Goal: Transaction & Acquisition: Purchase product/service

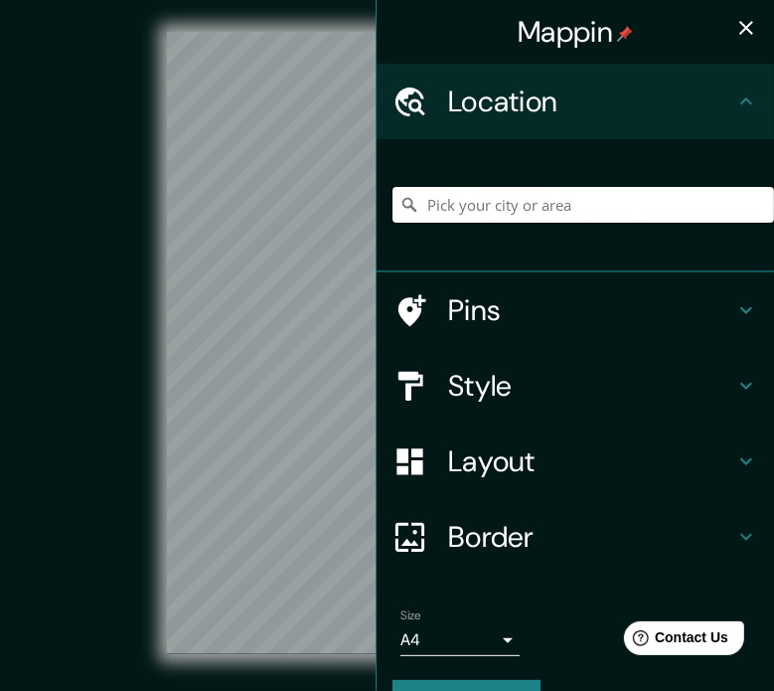
click at [493, 214] on input "Pick your city or area" at bounding box center [583, 205] width 382 height 36
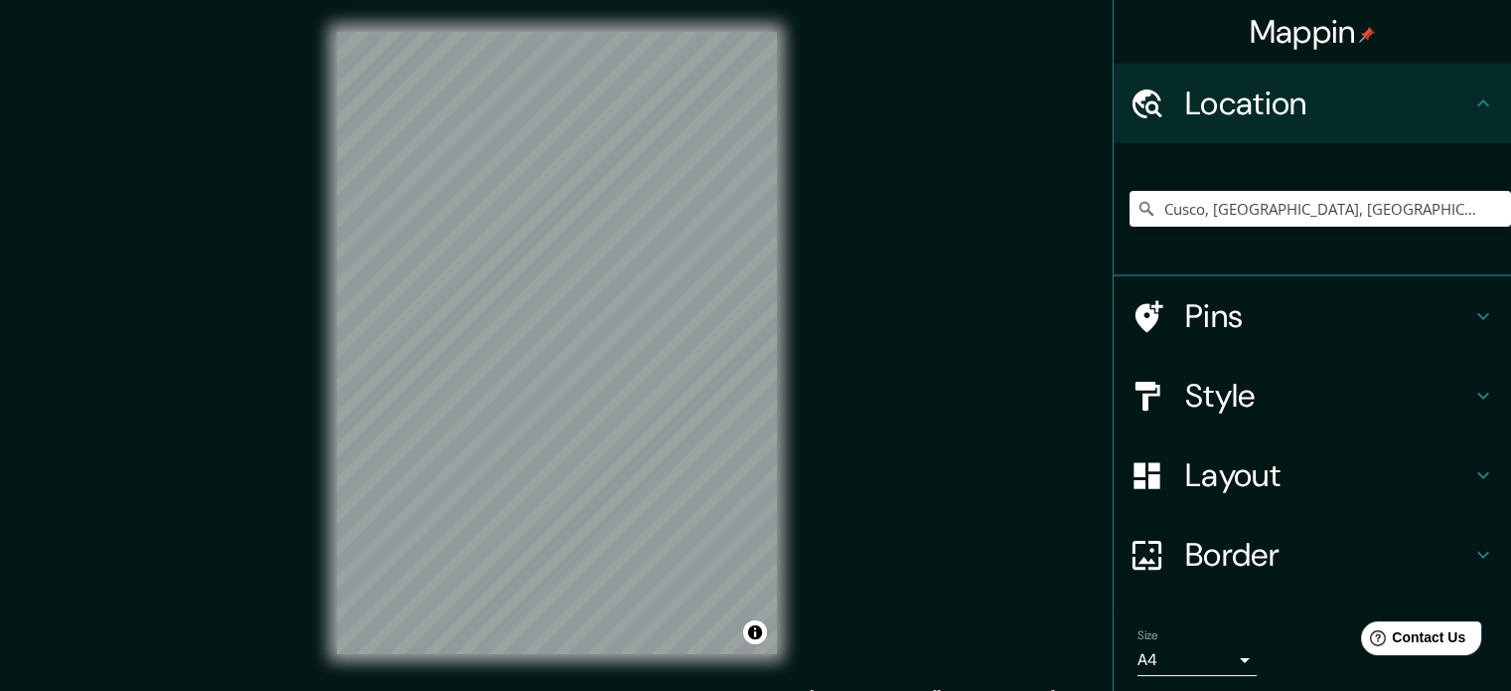
click at [773, 403] on h4 "Style" at bounding box center [1328, 396] width 286 height 40
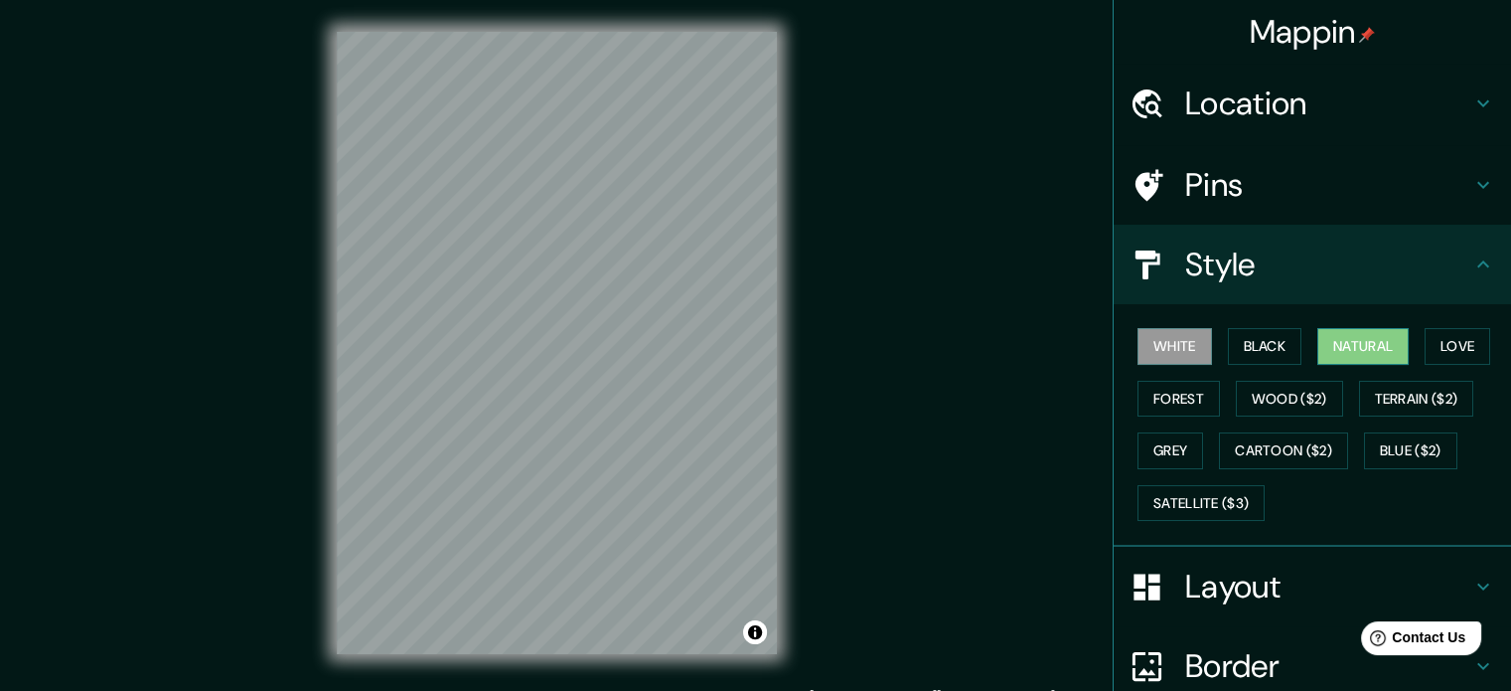
click at [773, 357] on button "Natural" at bounding box center [1362, 346] width 91 height 37
click at [773, 353] on button "Love" at bounding box center [1458, 346] width 66 height 37
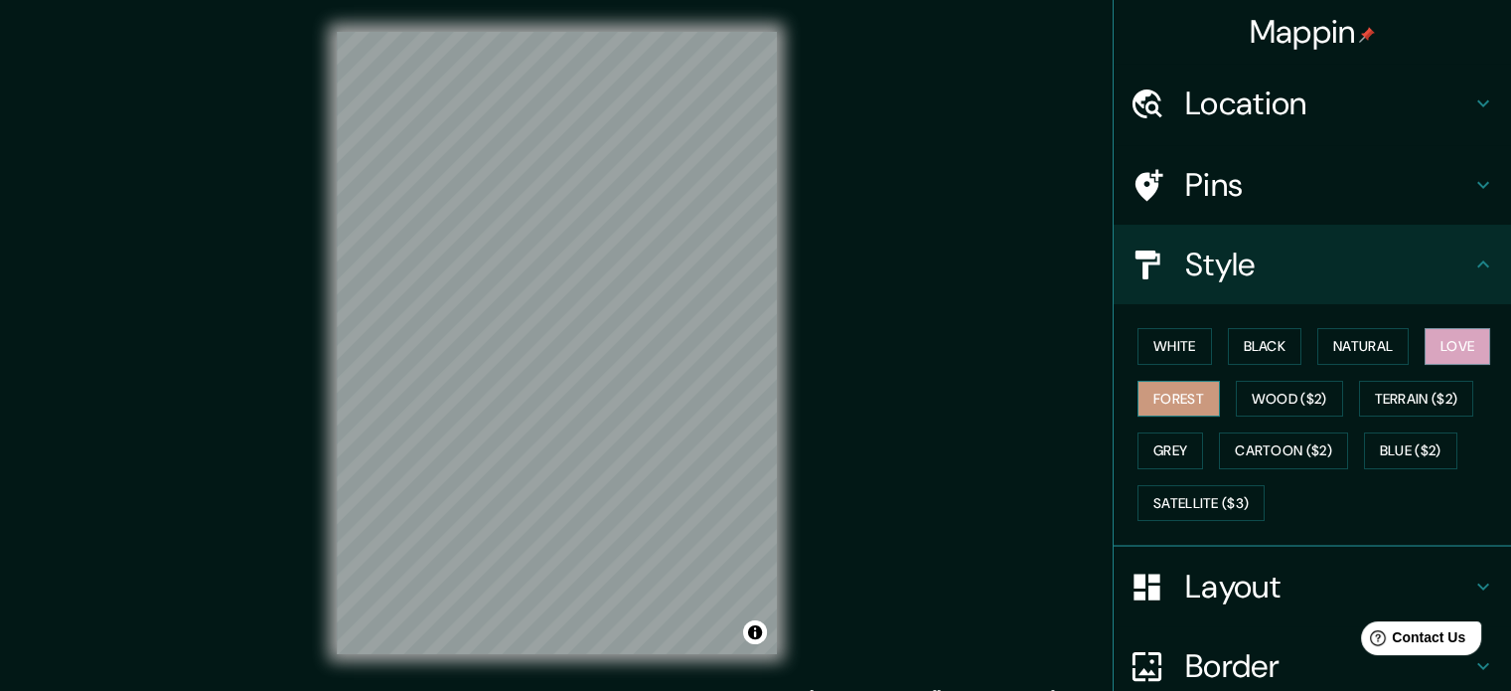
click at [773, 390] on button "Forest" at bounding box center [1179, 399] width 82 height 37
click at [773, 333] on button "Natural" at bounding box center [1362, 346] width 91 height 37
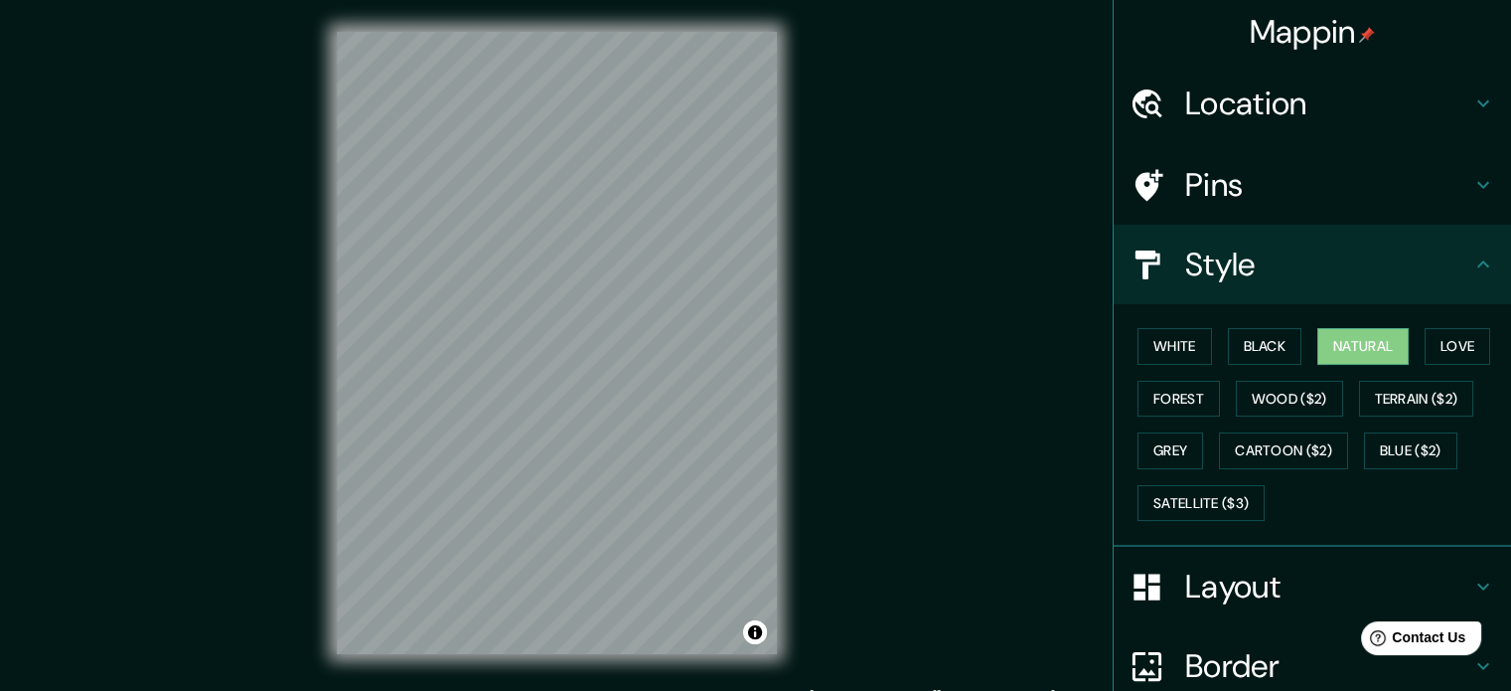
click at [773, 90] on h4 "Location" at bounding box center [1328, 103] width 286 height 40
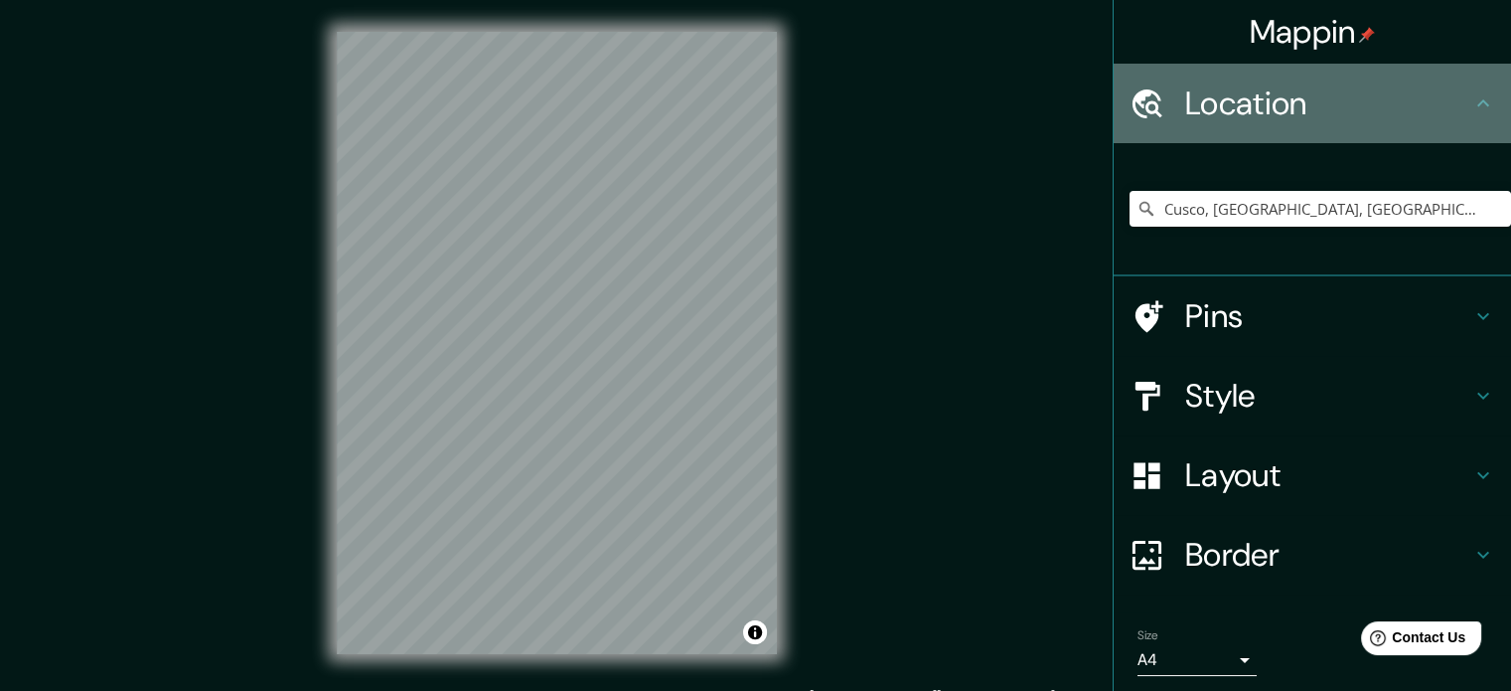
click at [773, 90] on h4 "Location" at bounding box center [1328, 103] width 286 height 40
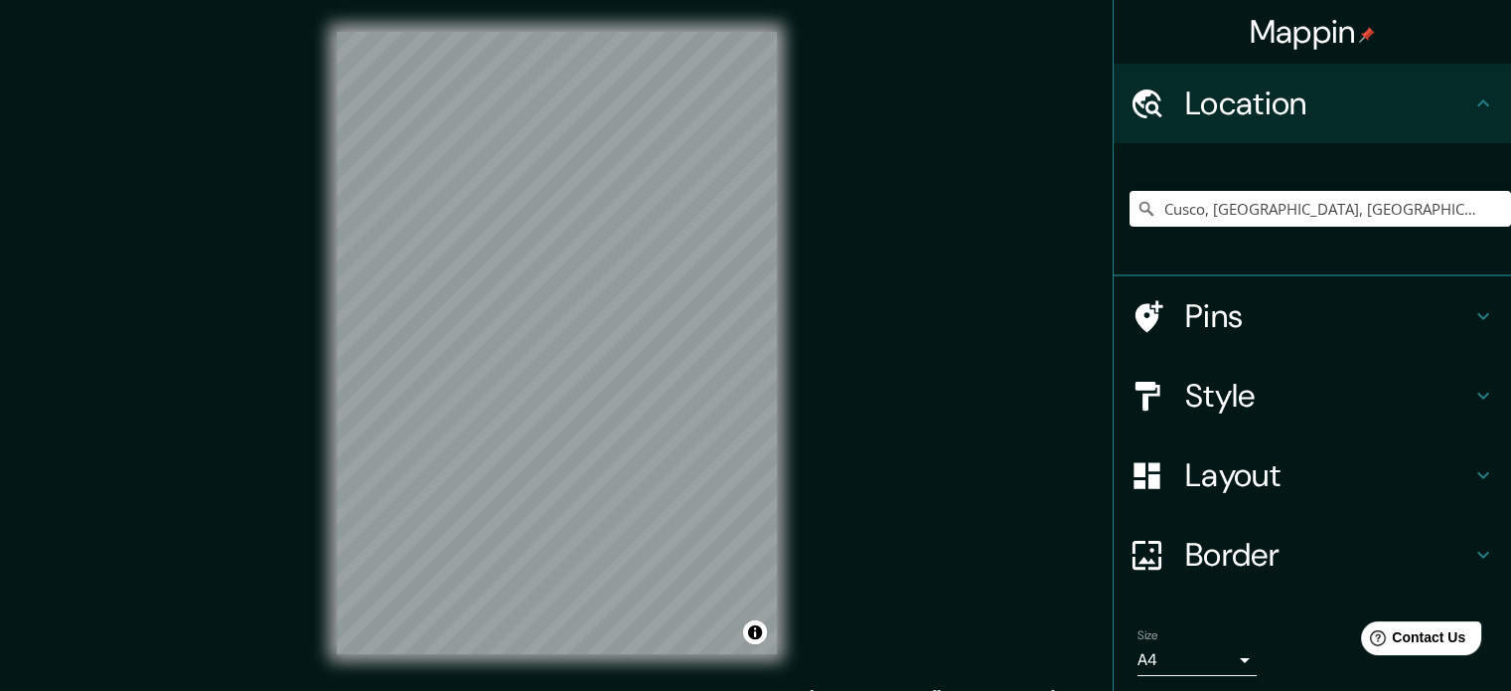
click at [773, 390] on h4 "Style" at bounding box center [1328, 396] width 286 height 40
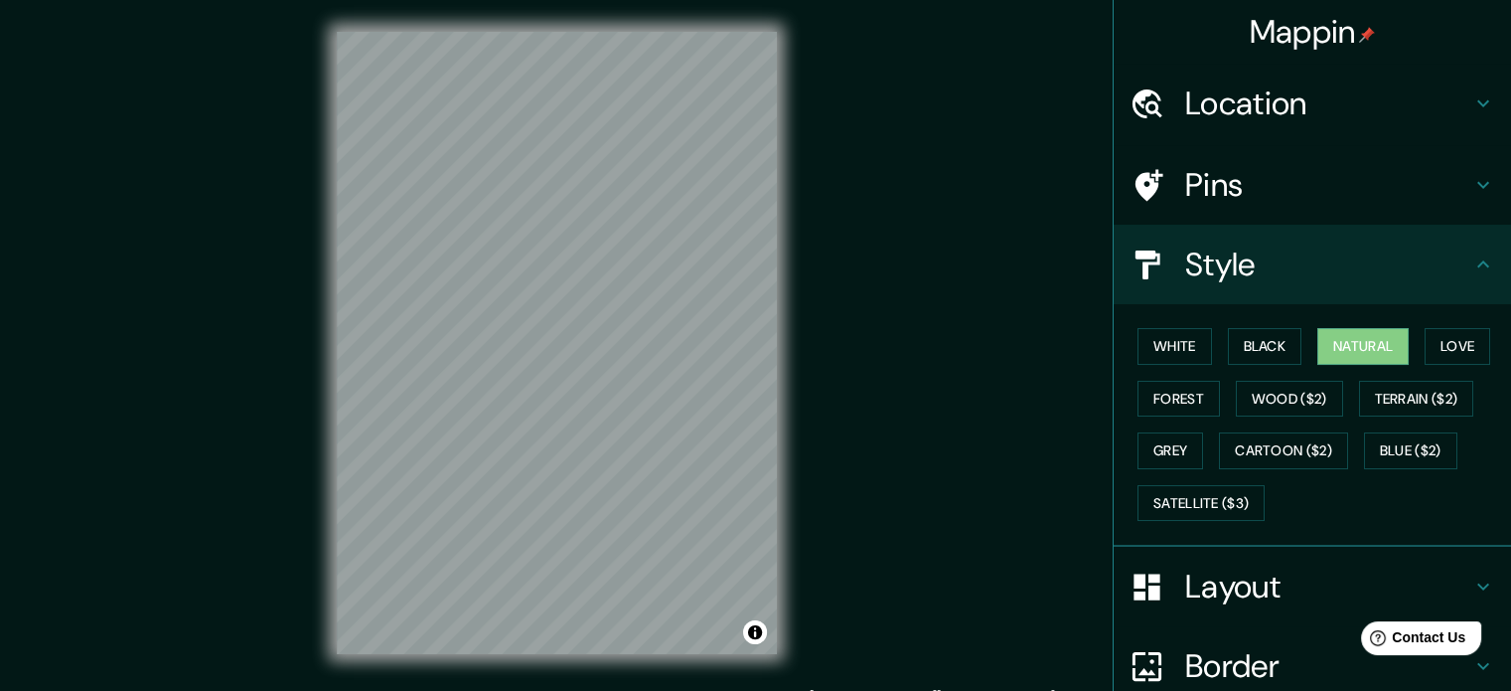
click at [773, 586] on h4 "Layout" at bounding box center [1328, 586] width 286 height 40
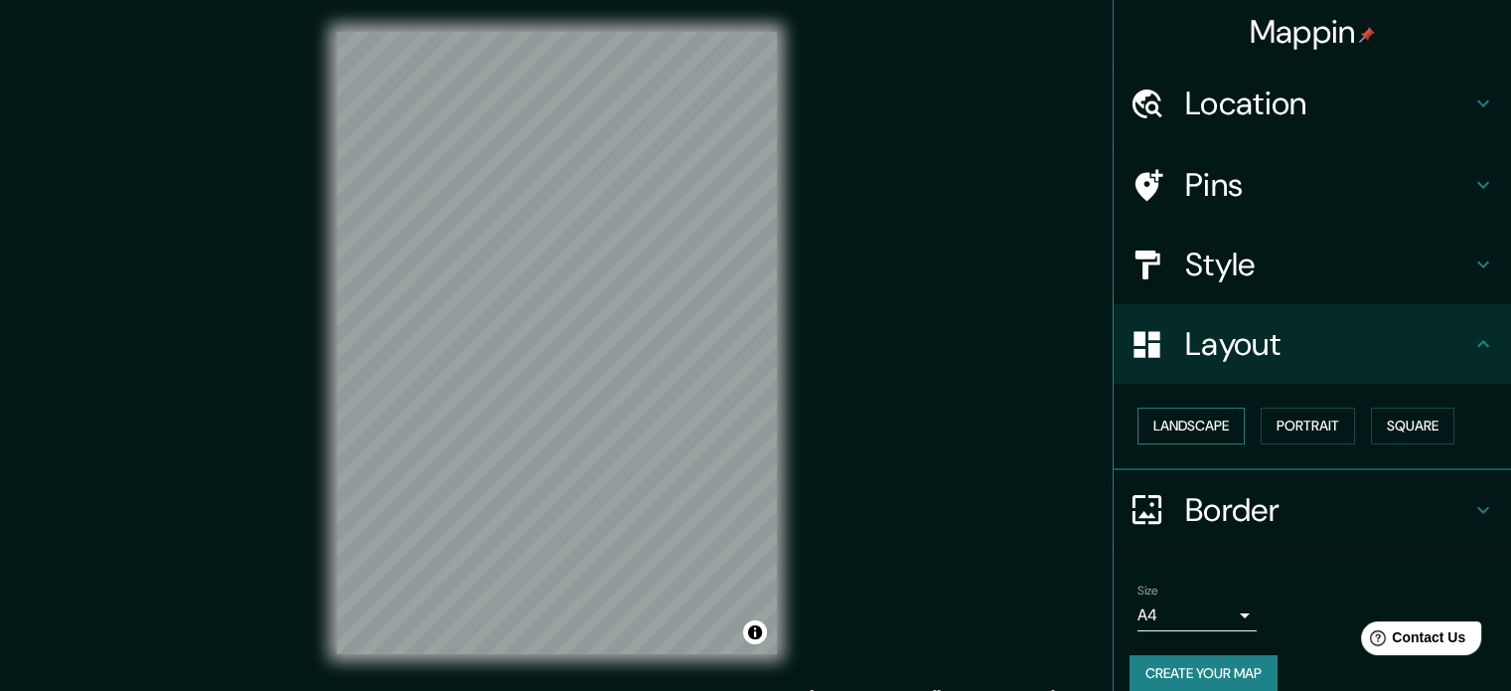
click at [773, 432] on button "Landscape" at bounding box center [1191, 425] width 107 height 37
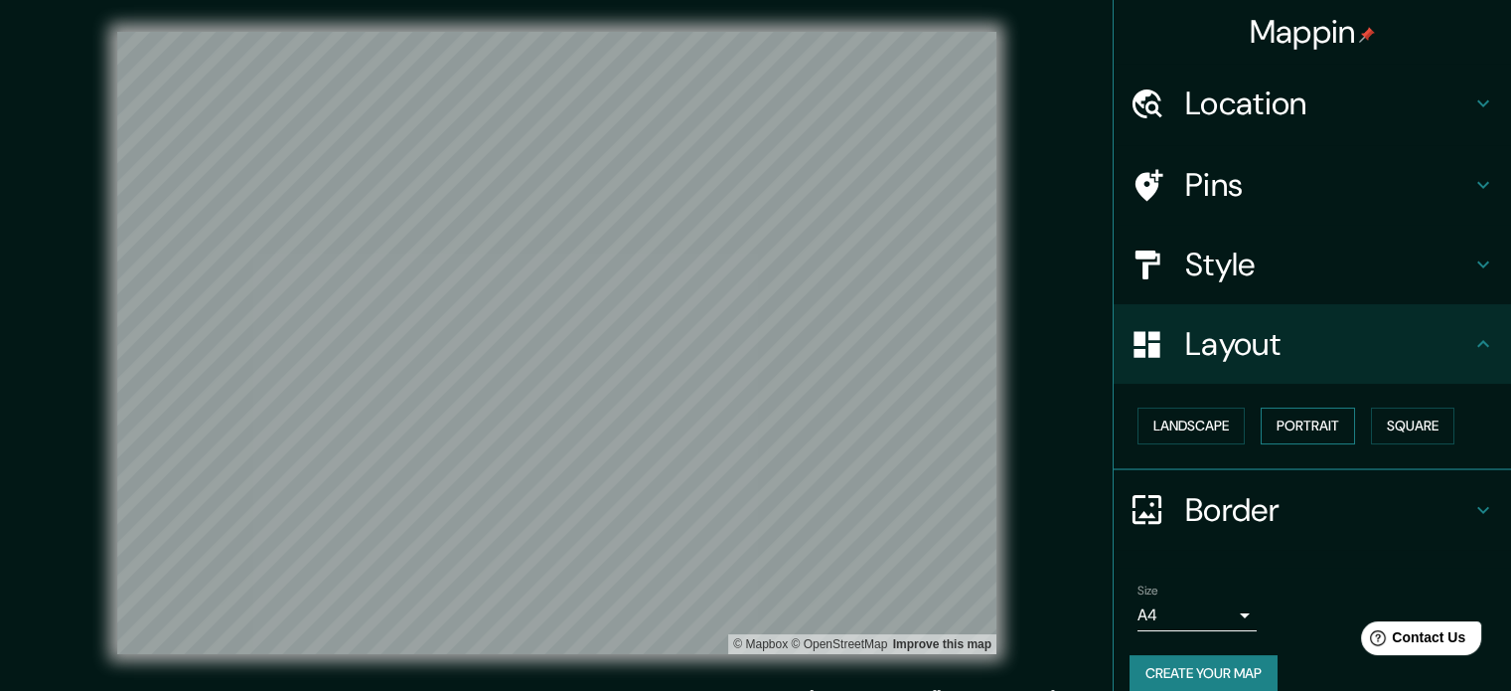
click at [773, 412] on button "Portrait" at bounding box center [1308, 425] width 94 height 37
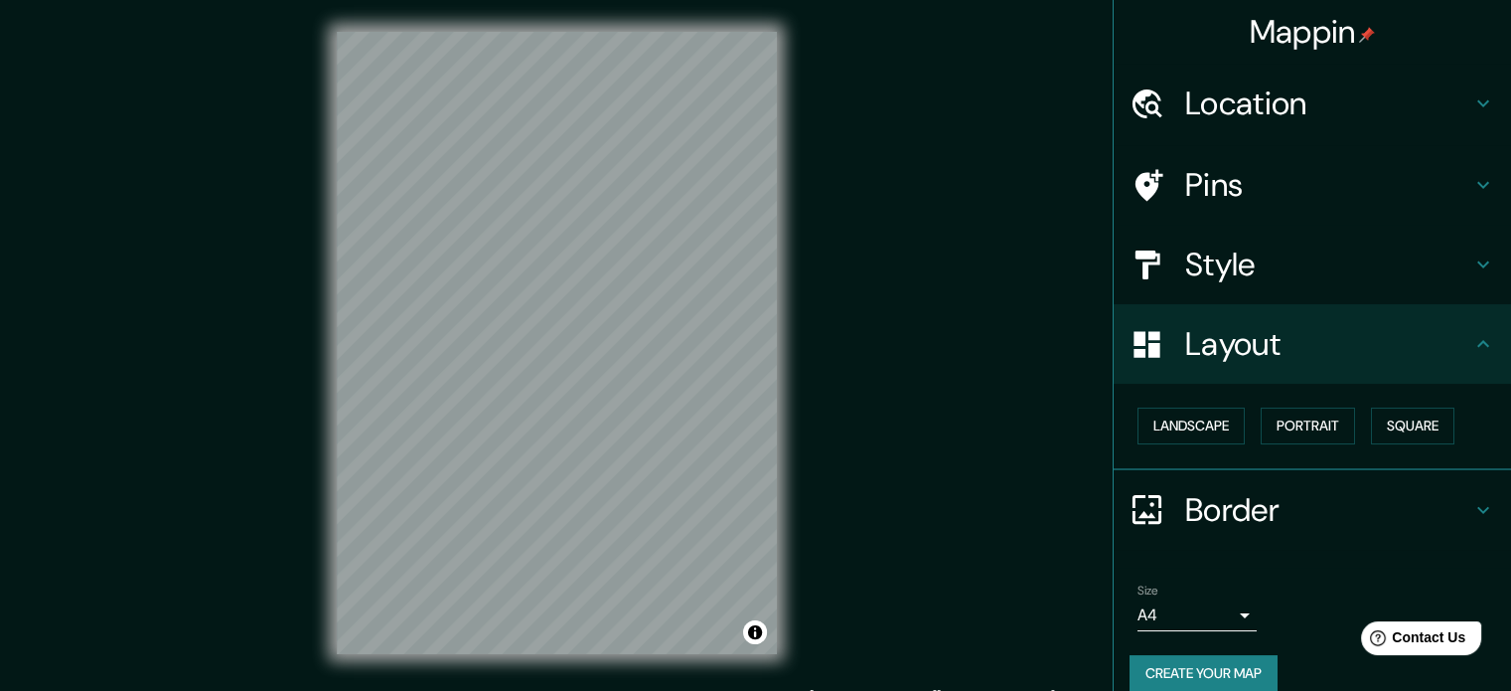
click at [773, 106] on h4 "Location" at bounding box center [1328, 103] width 286 height 40
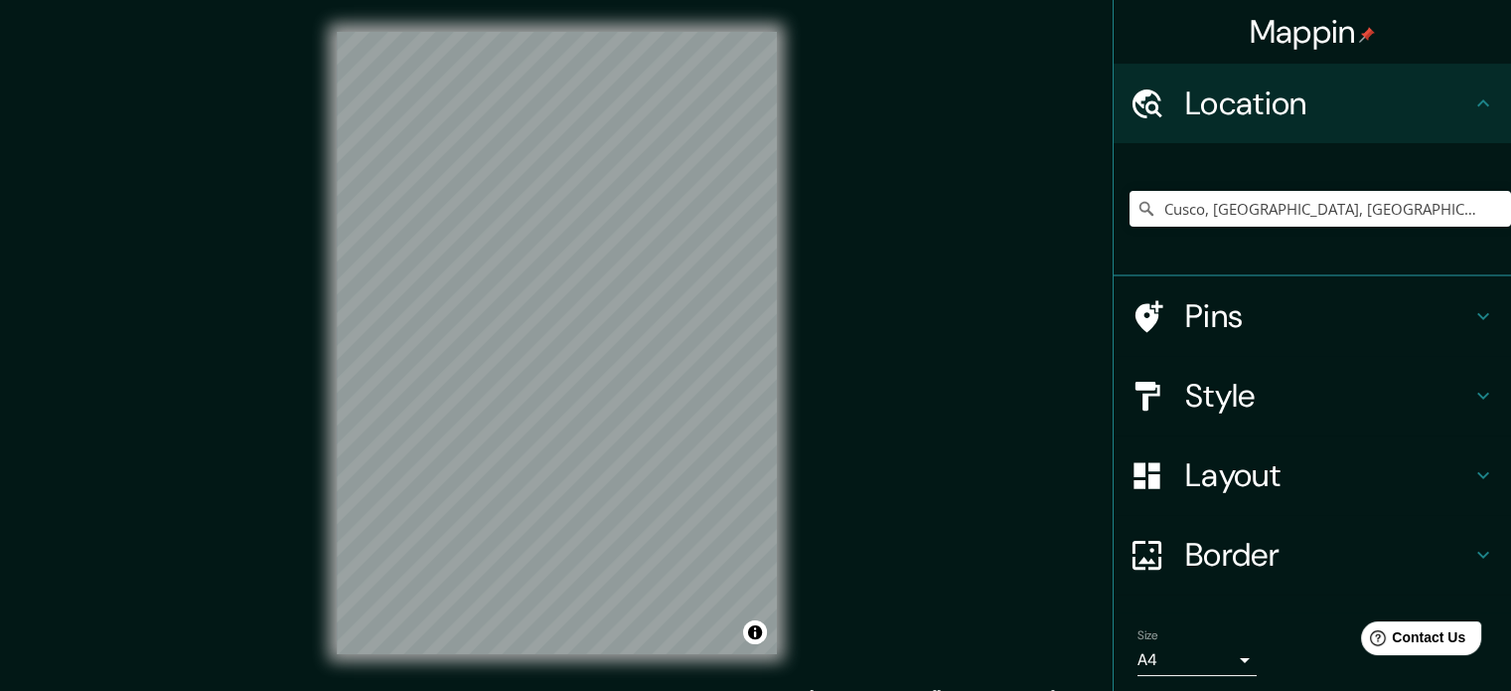
click at [773, 305] on h4 "Pins" at bounding box center [1328, 316] width 286 height 40
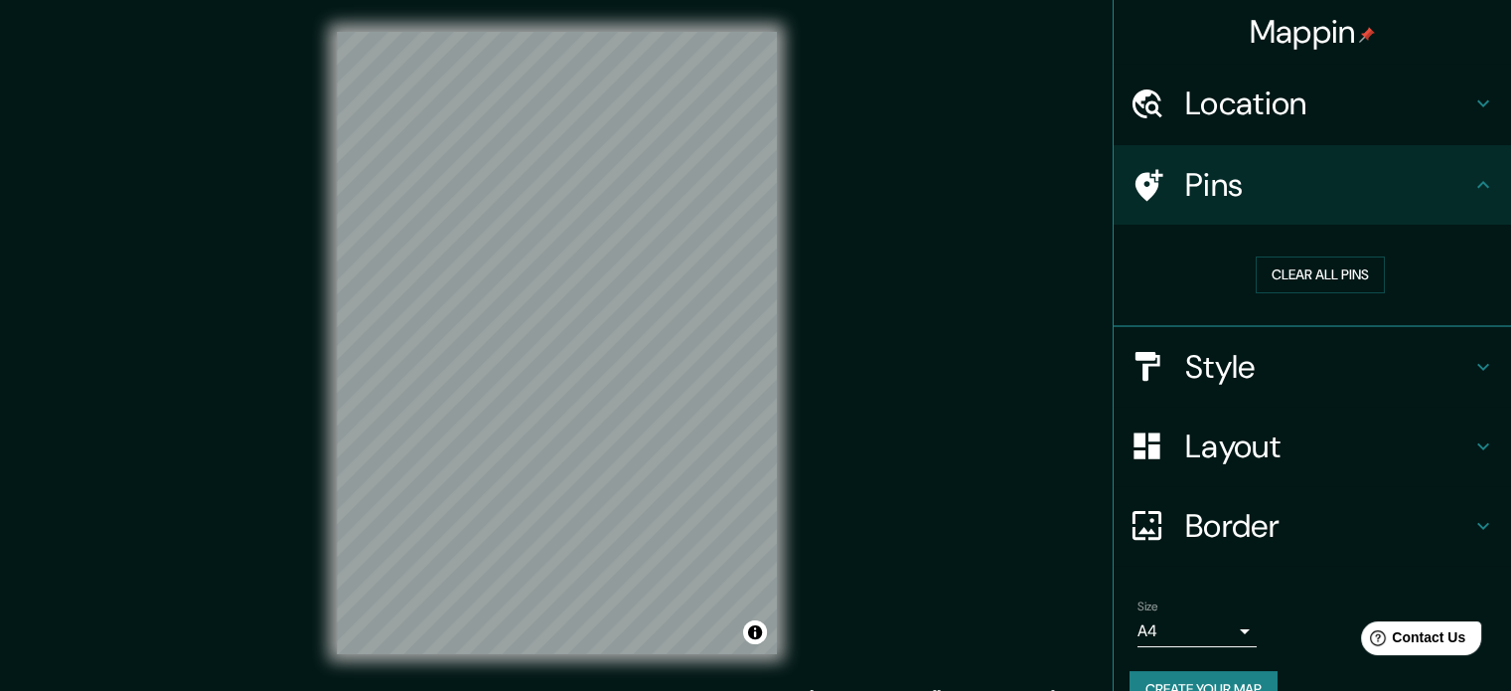
click at [773, 134] on div "Location" at bounding box center [1312, 103] width 397 height 79
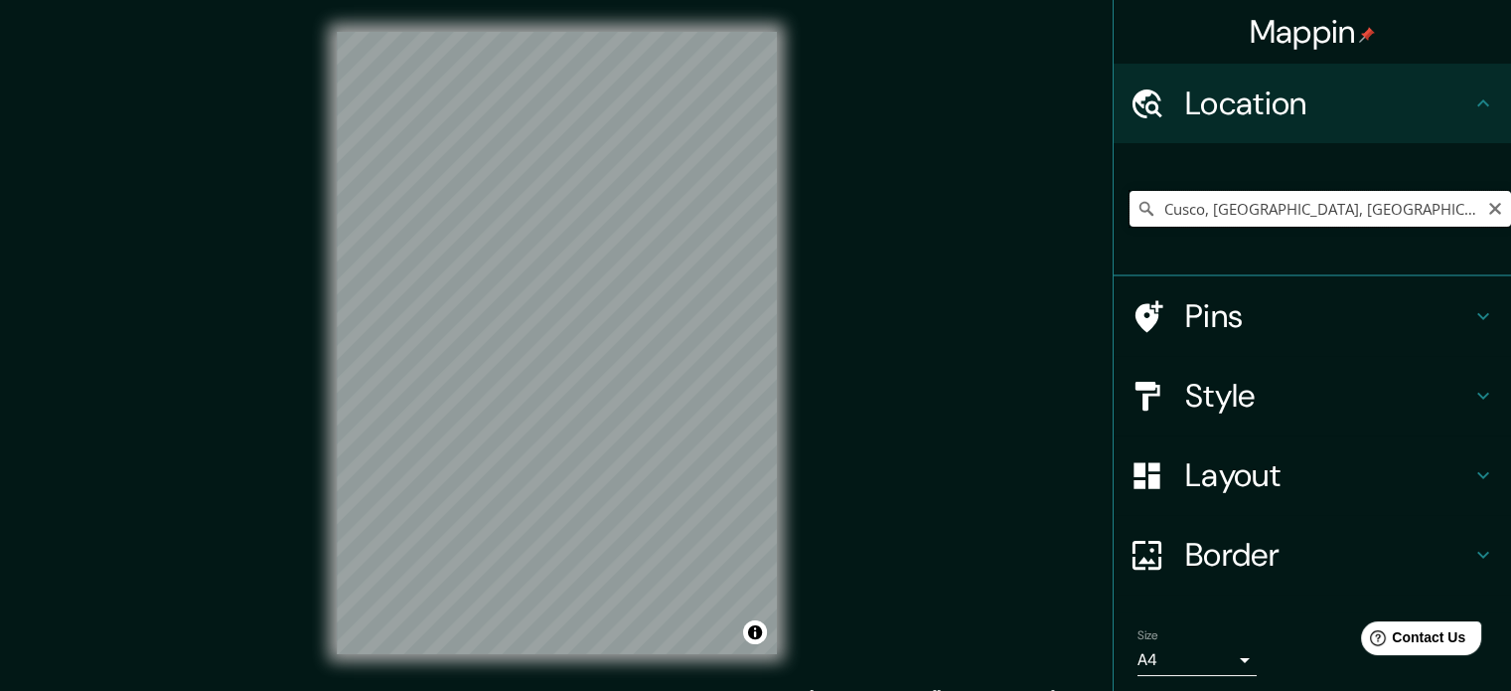
click at [773, 205] on input "Cusco, Departamento de Cusco, Perú" at bounding box center [1321, 209] width 382 height 36
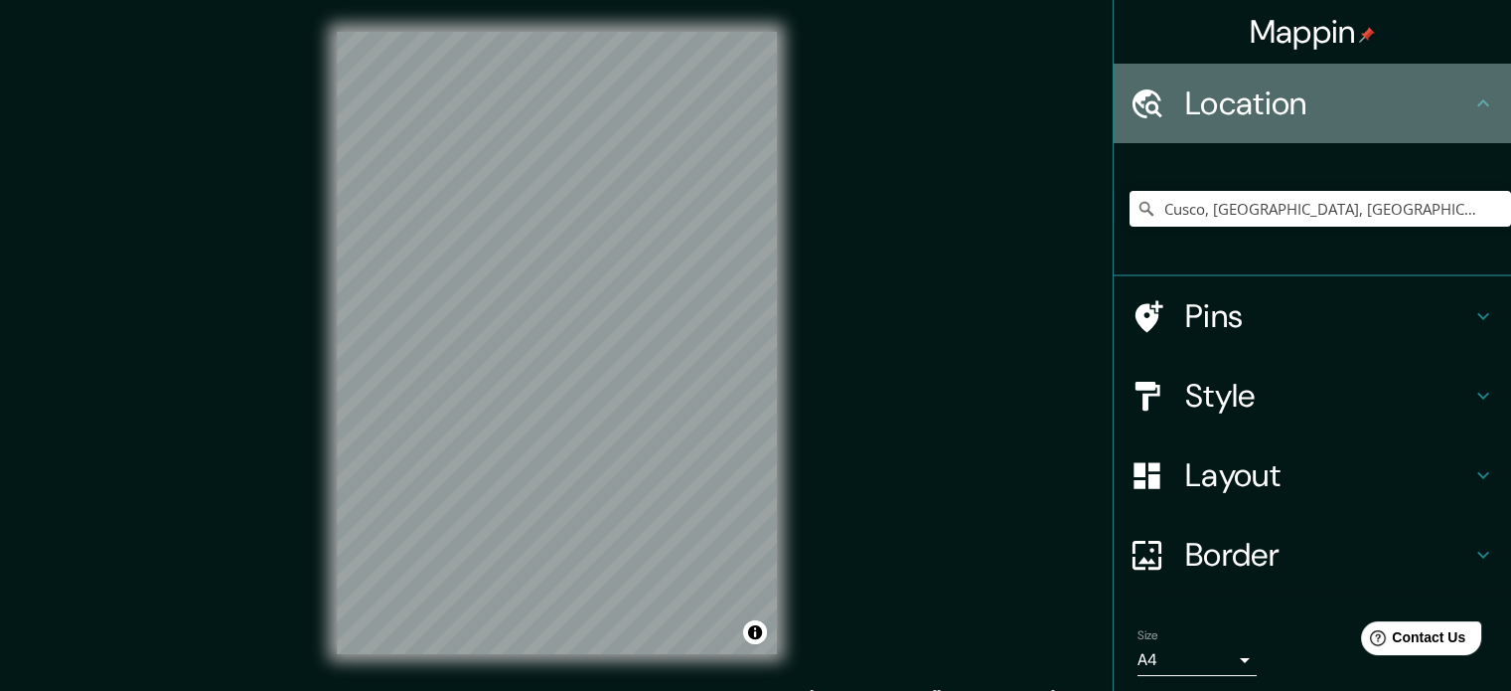
click at [773, 83] on h4 "Location" at bounding box center [1328, 103] width 286 height 40
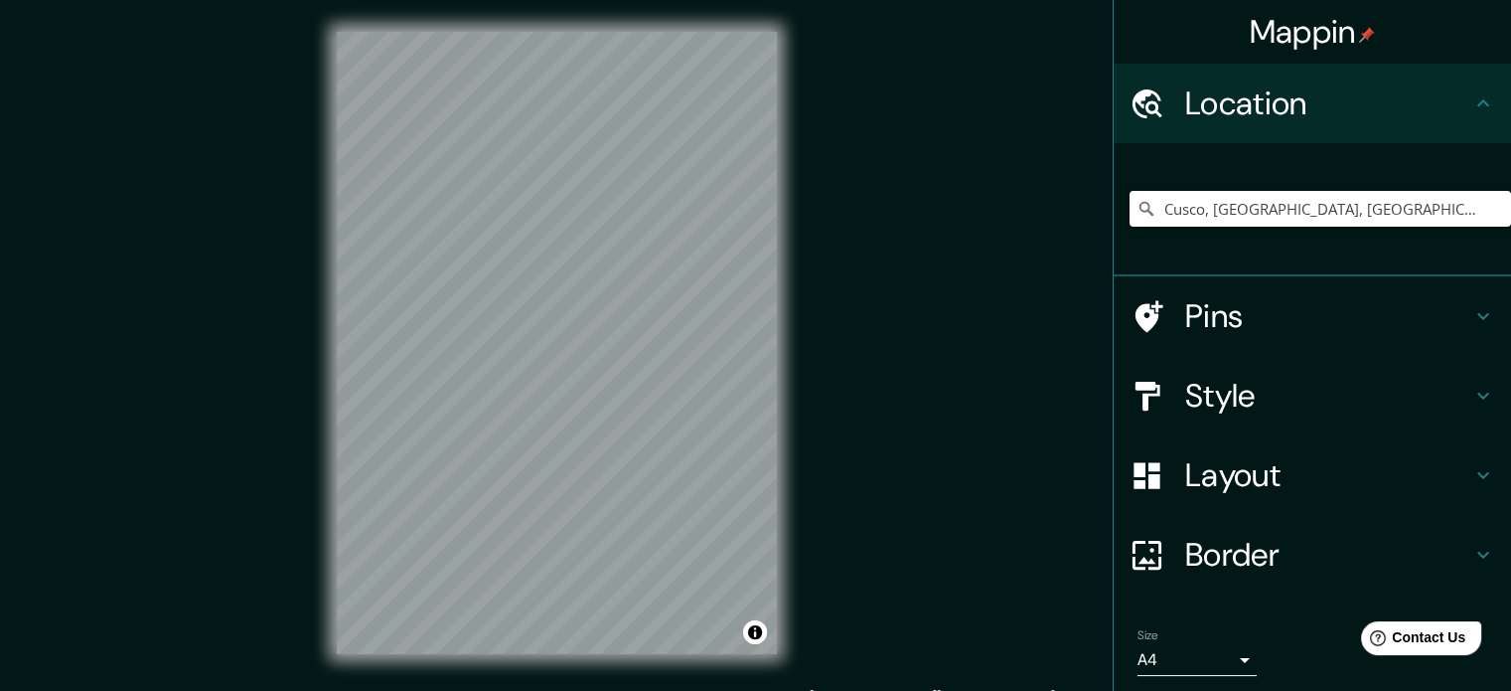
click at [773, 237] on div "Cusco, Departamento de Cusco, Perú" at bounding box center [1321, 208] width 382 height 99
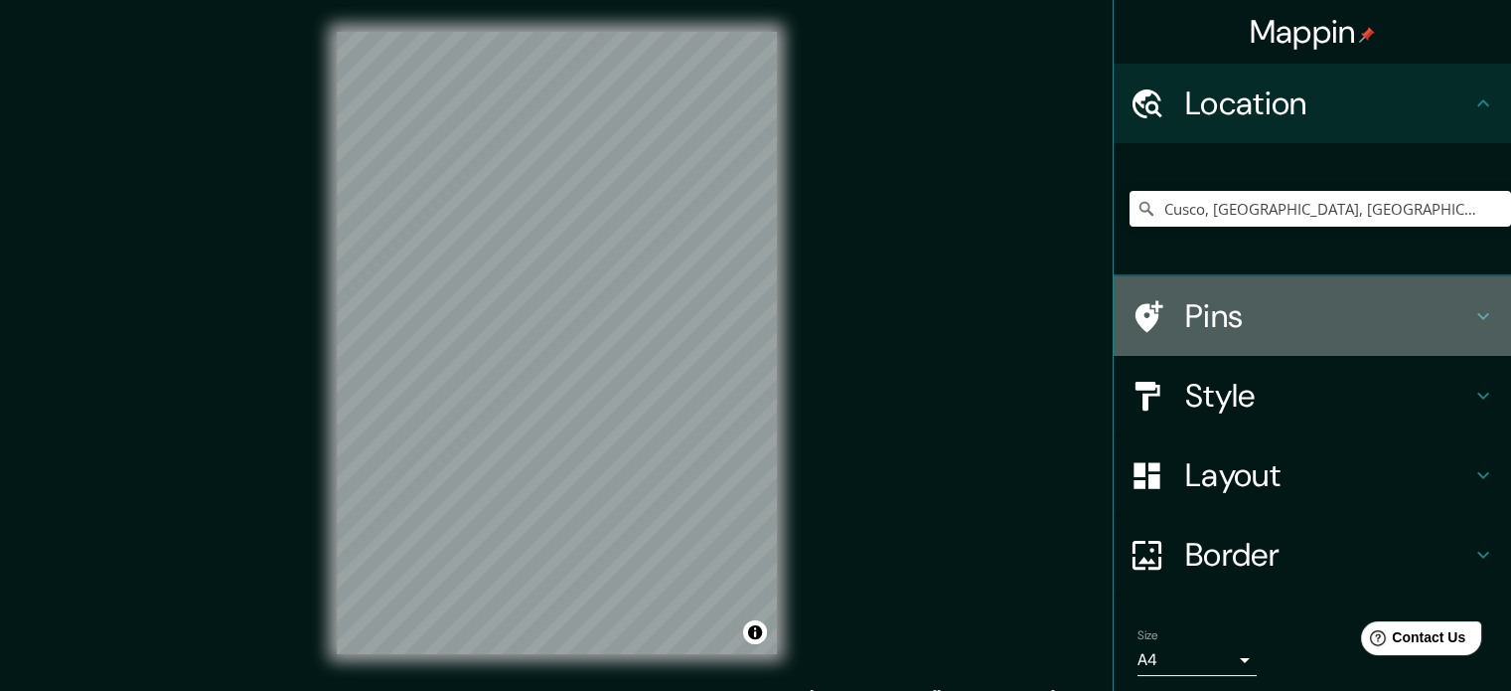
click at [773, 343] on div "Pins" at bounding box center [1312, 315] width 397 height 79
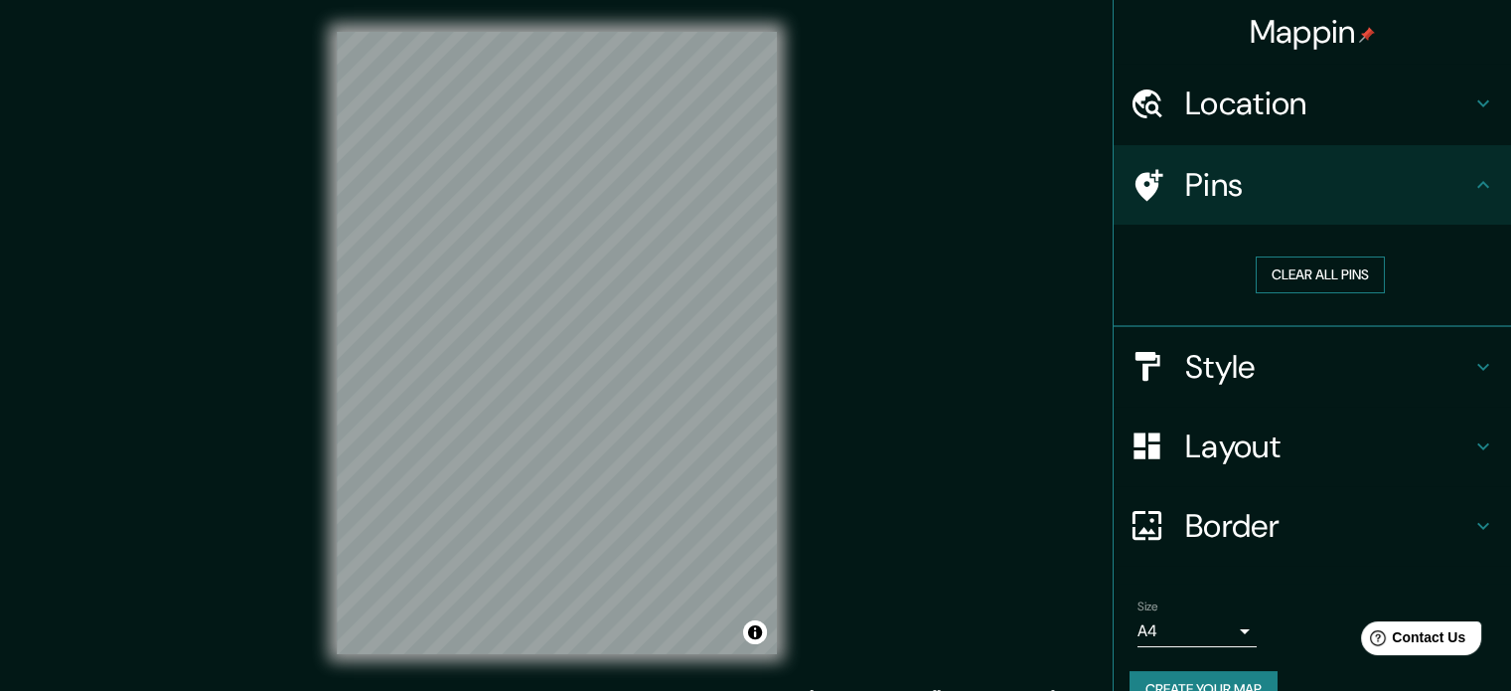
click at [773, 270] on button "Clear all pins" at bounding box center [1320, 274] width 129 height 37
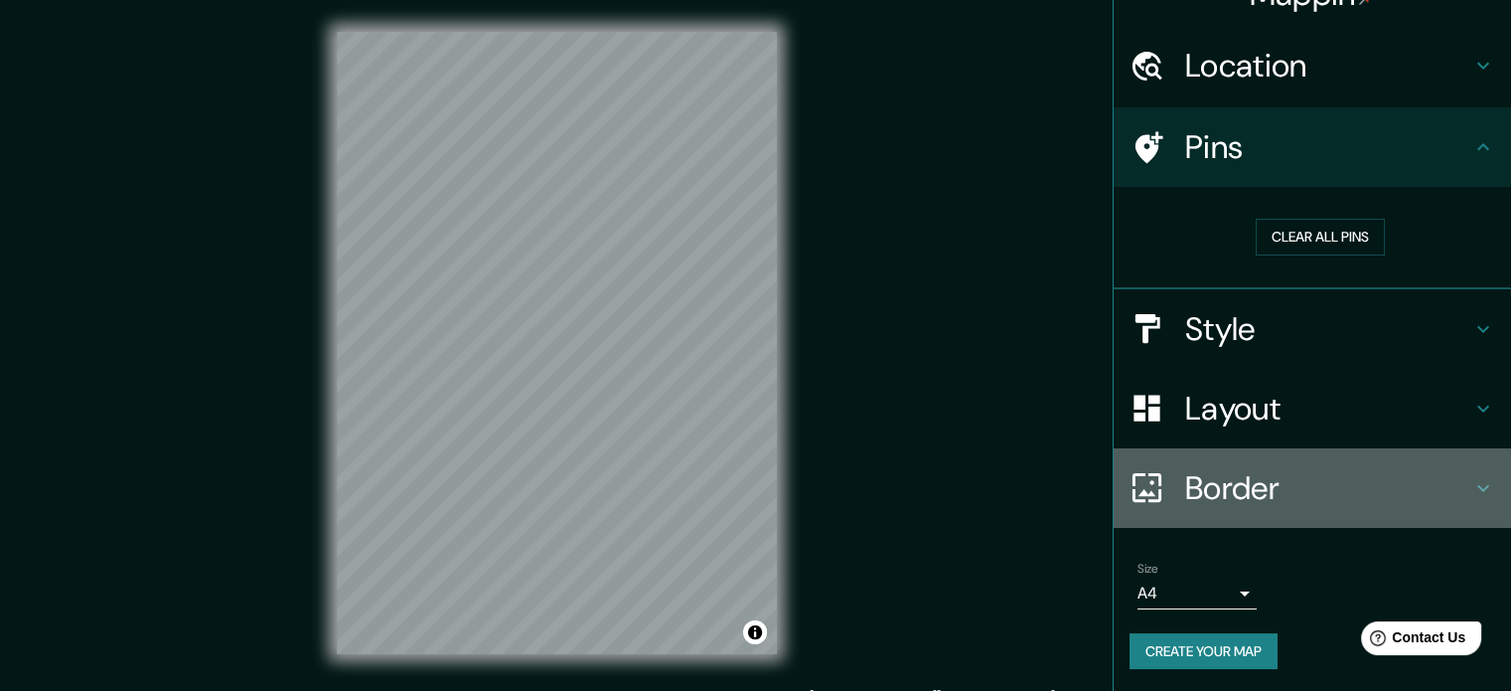
click at [773, 476] on h4 "Border" at bounding box center [1328, 488] width 286 height 40
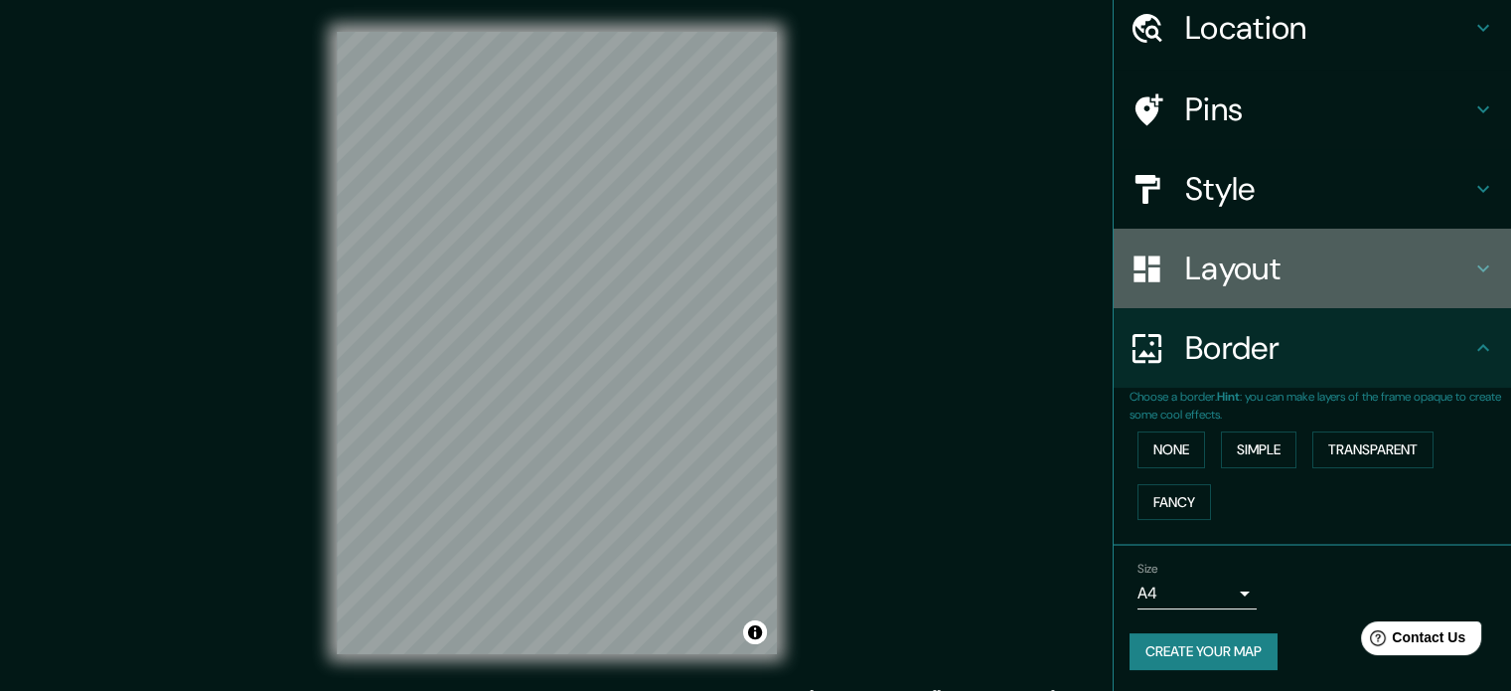
click at [773, 266] on h4 "Layout" at bounding box center [1328, 268] width 286 height 40
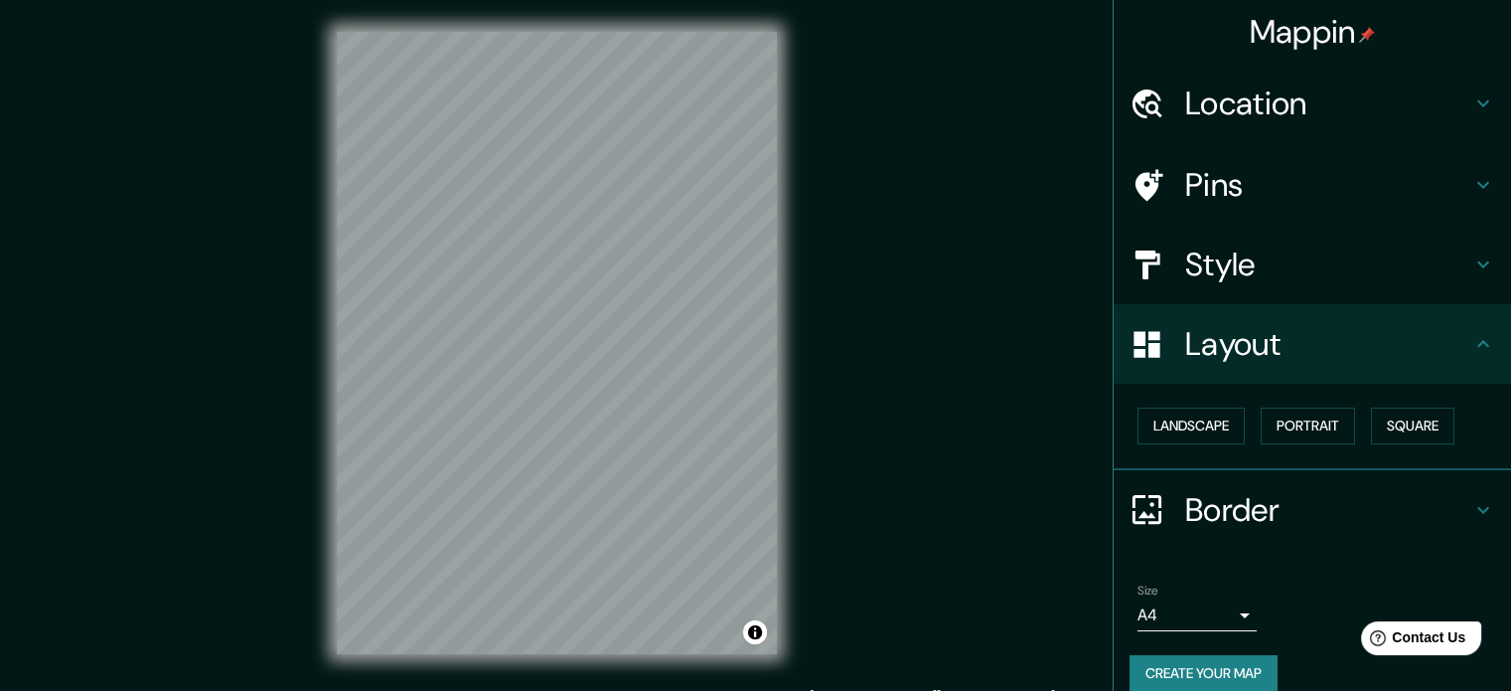
scroll to position [0, 0]
click at [773, 498] on h4 "Border" at bounding box center [1328, 510] width 286 height 40
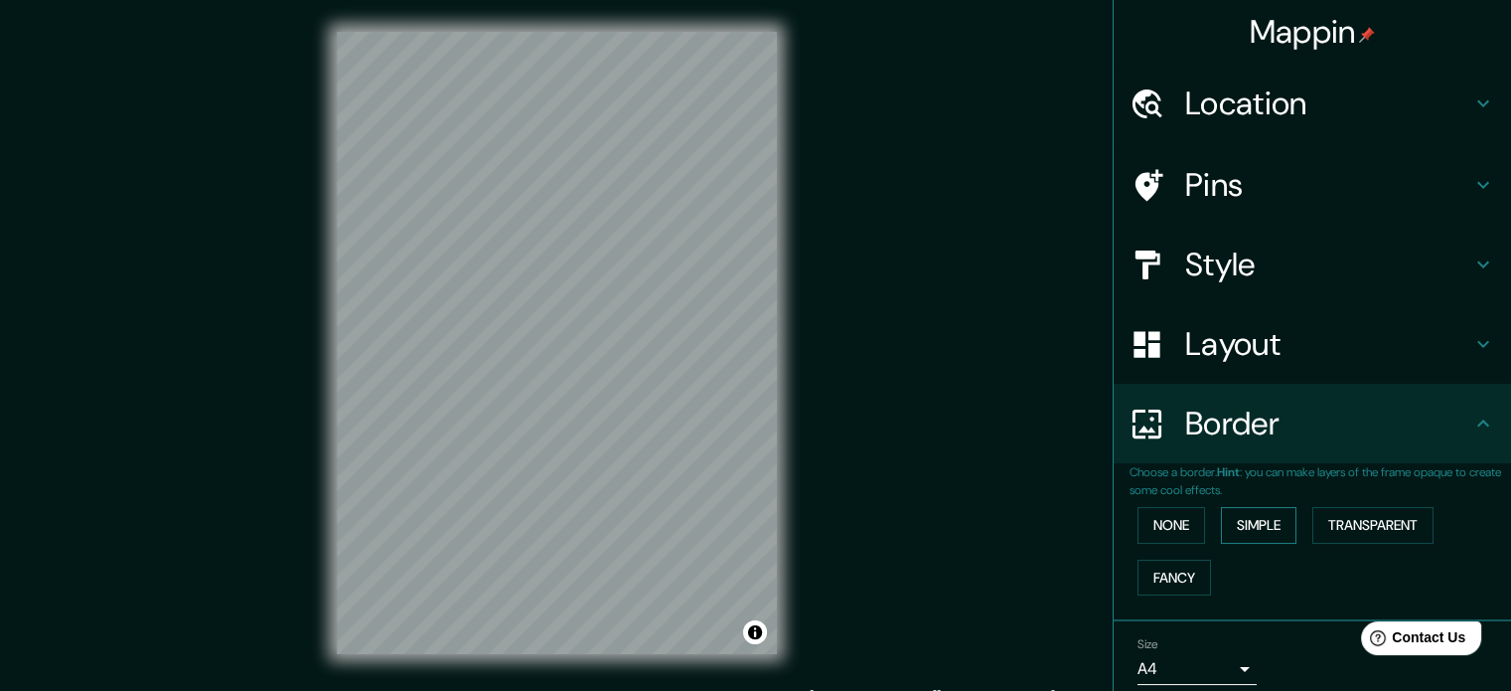
click at [773, 536] on button "Simple" at bounding box center [1259, 525] width 76 height 37
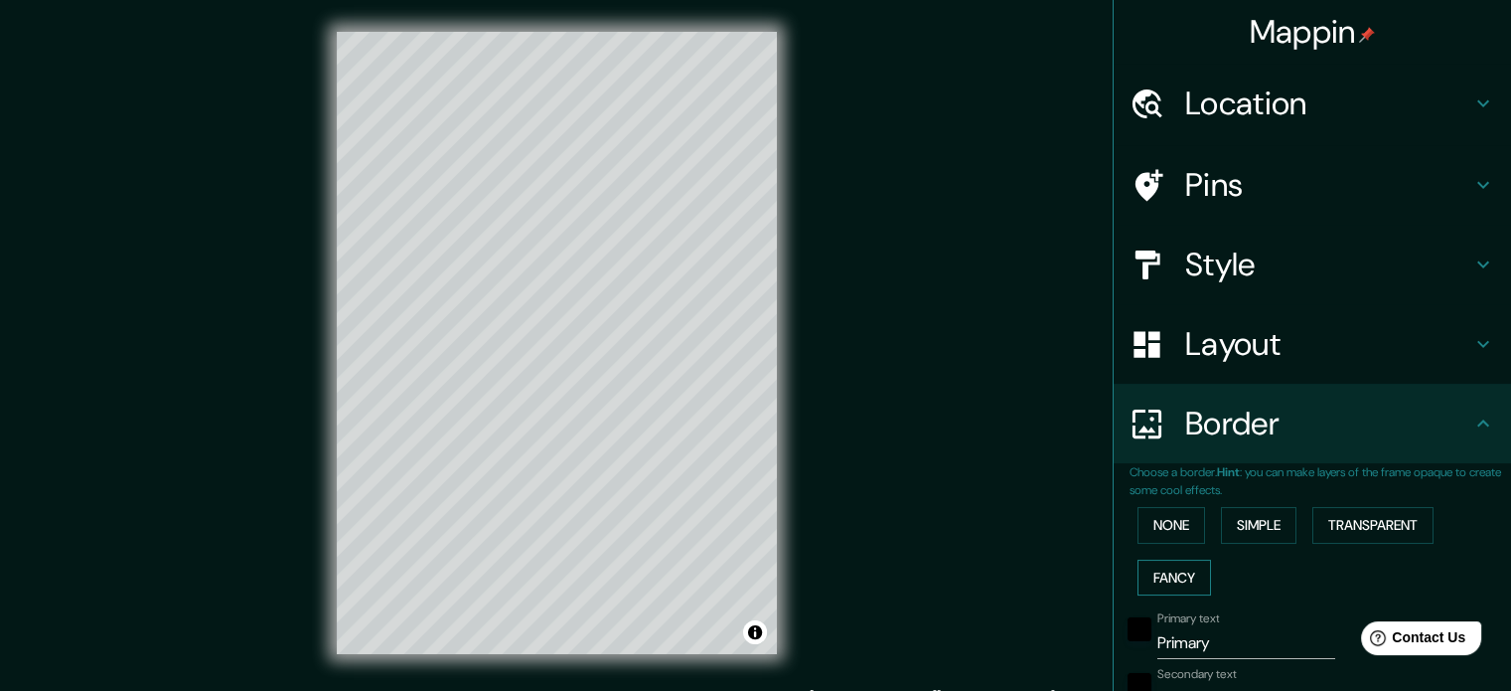
click at [773, 579] on button "Fancy" at bounding box center [1175, 577] width 74 height 37
click at [773, 522] on button "None" at bounding box center [1172, 525] width 68 height 37
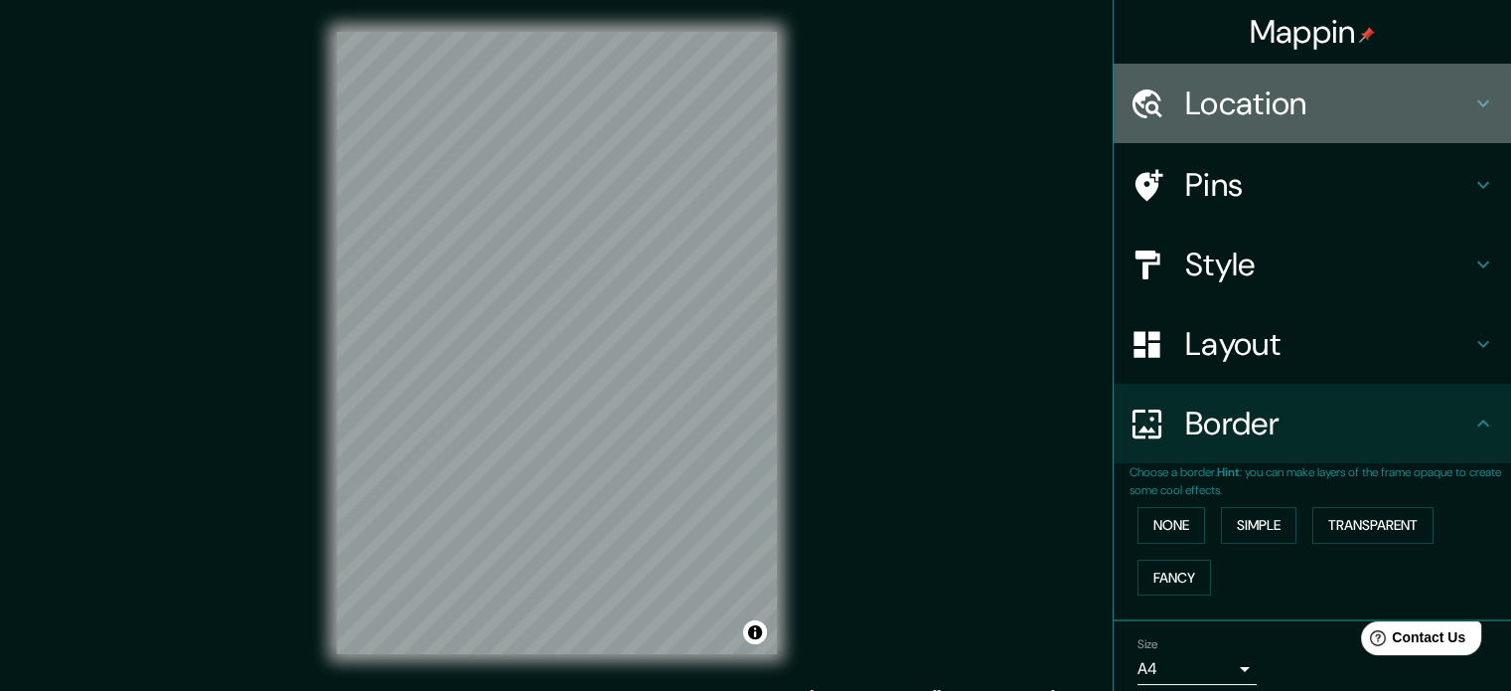
click at [773, 77] on div "Location" at bounding box center [1312, 103] width 397 height 79
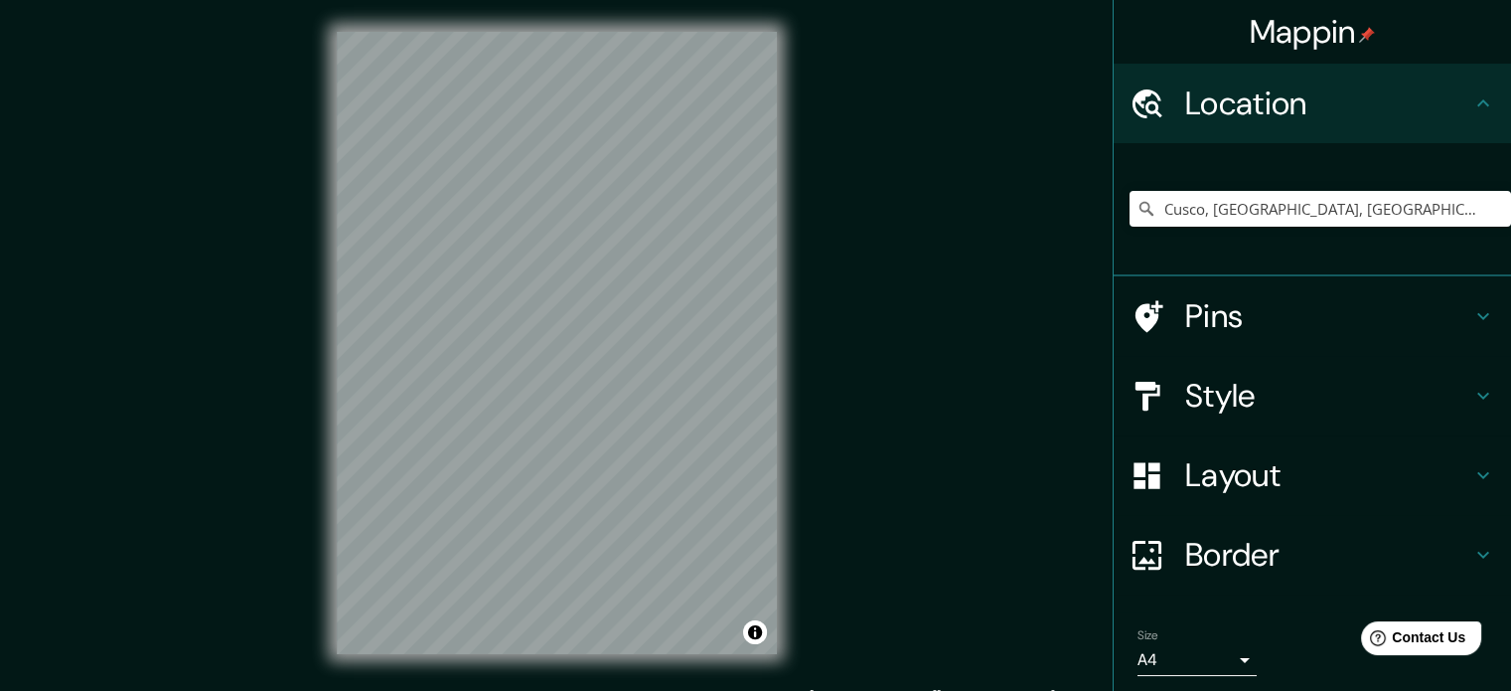
click at [773, 319] on h4 "Pins" at bounding box center [1328, 316] width 286 height 40
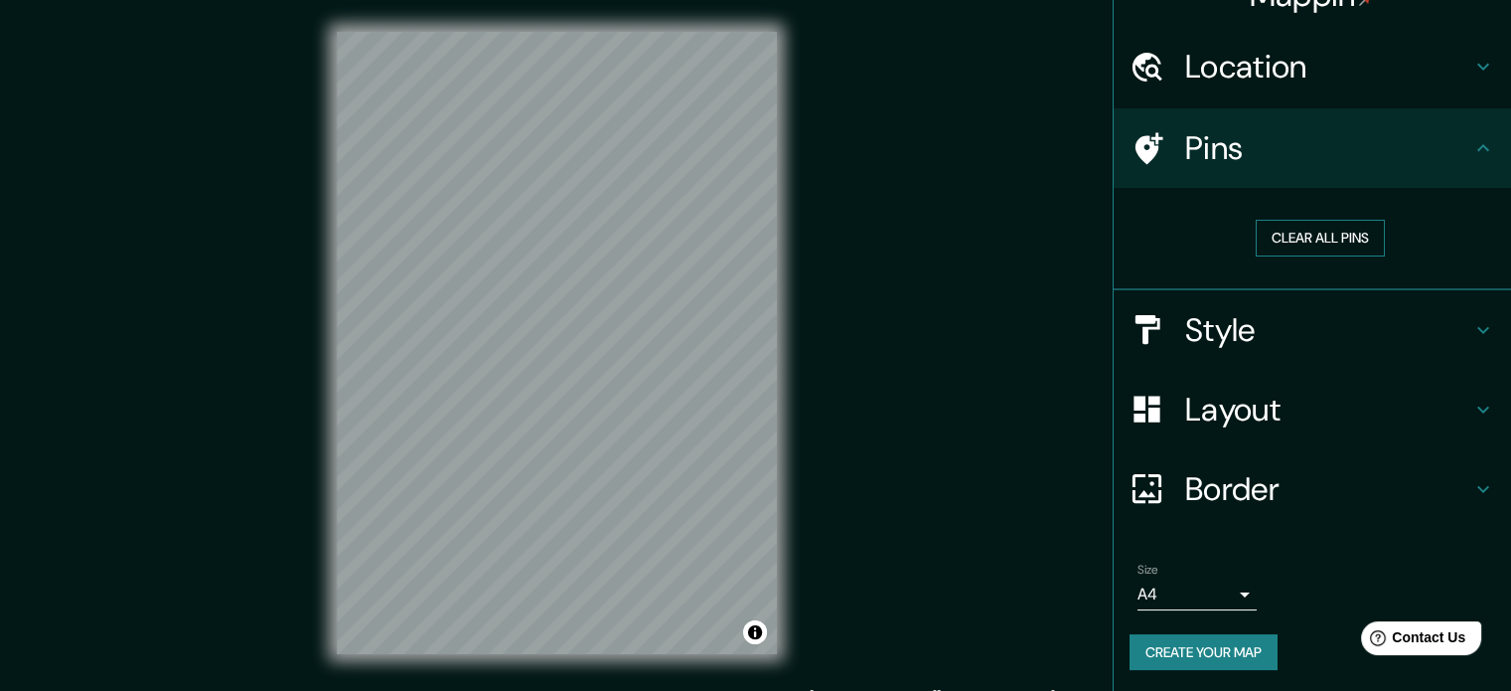
scroll to position [38, 0]
click at [773, 221] on button "Clear all pins" at bounding box center [1320, 237] width 129 height 37
click at [773, 232] on button "Clear all pins" at bounding box center [1320, 237] width 129 height 37
click at [773, 315] on h4 "Style" at bounding box center [1328, 329] width 286 height 40
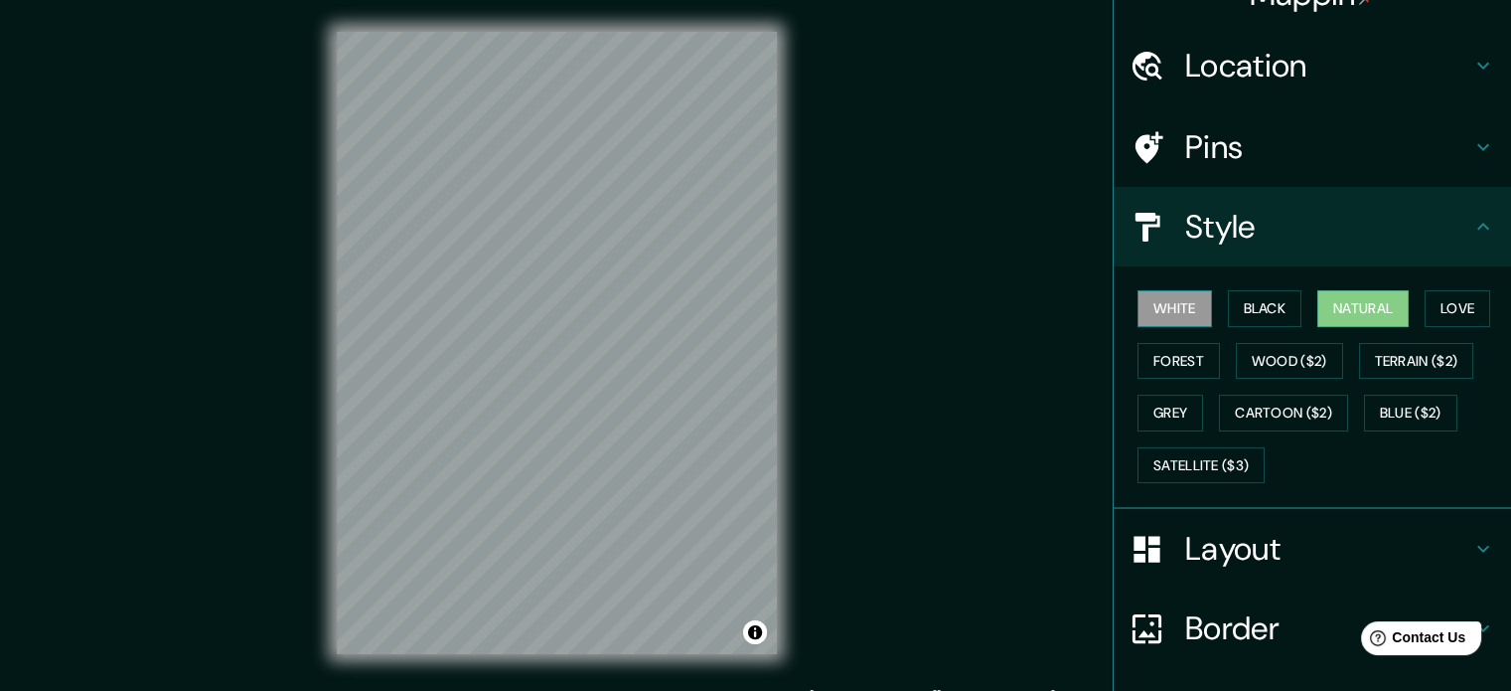
click at [773, 316] on button "White" at bounding box center [1175, 308] width 75 height 37
click at [773, 319] on button "Black" at bounding box center [1265, 308] width 75 height 37
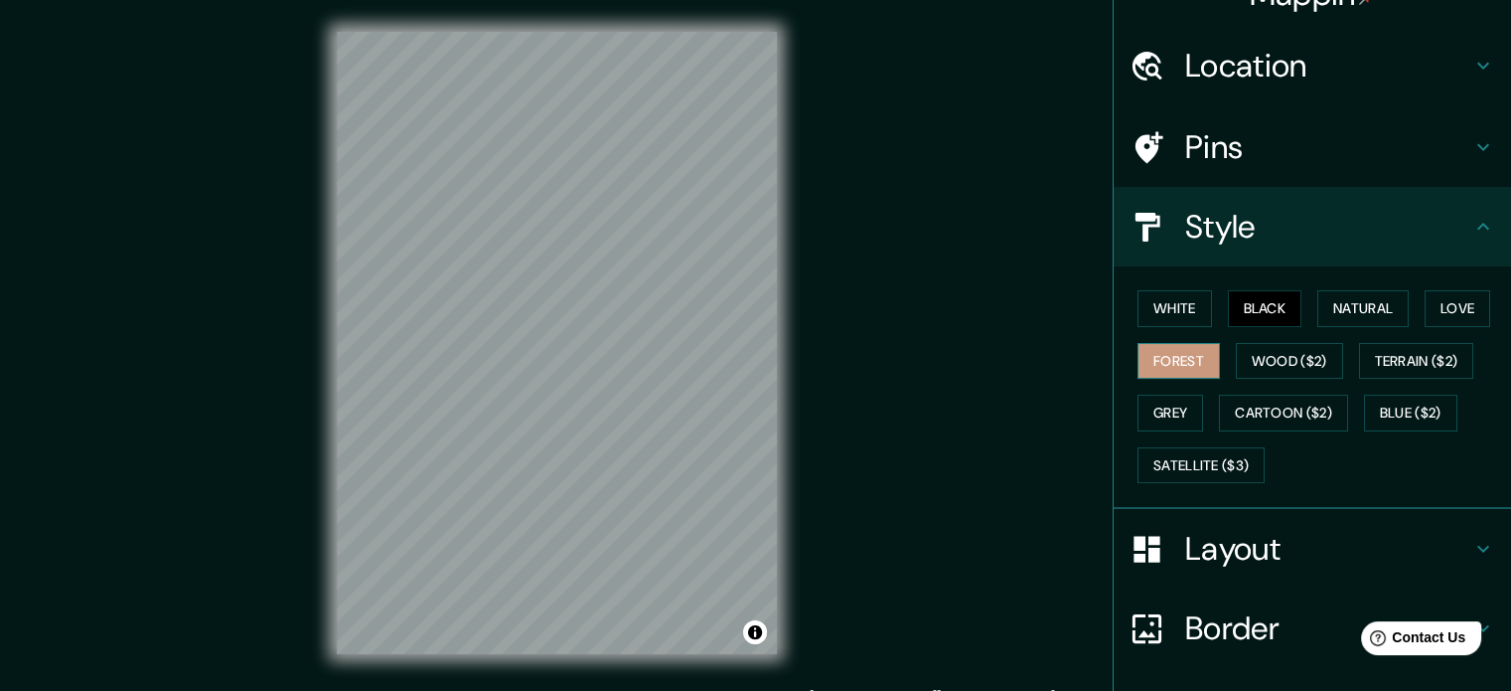
click at [773, 358] on button "Forest" at bounding box center [1179, 361] width 82 height 37
click at [773, 466] on button "Satellite ($3)" at bounding box center [1201, 465] width 127 height 37
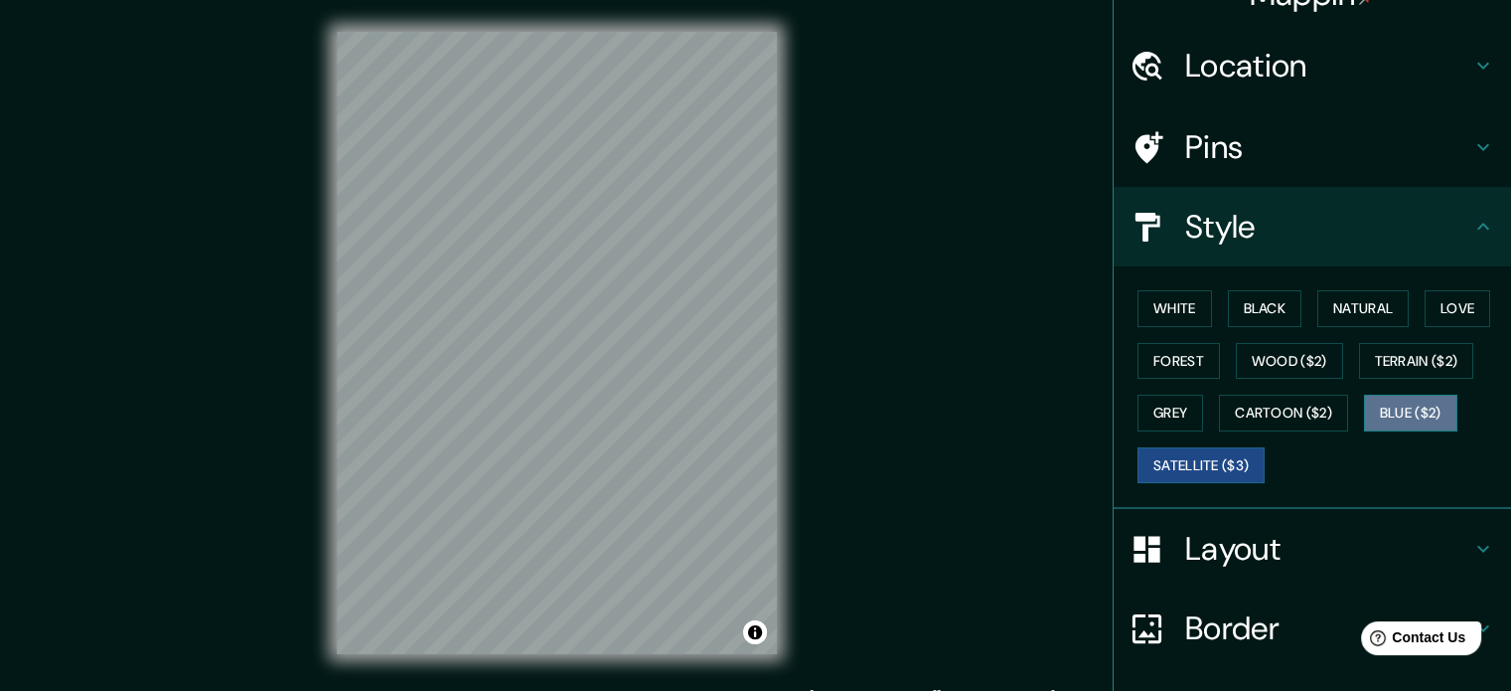
click at [773, 411] on button "Blue ($2)" at bounding box center [1410, 412] width 93 height 37
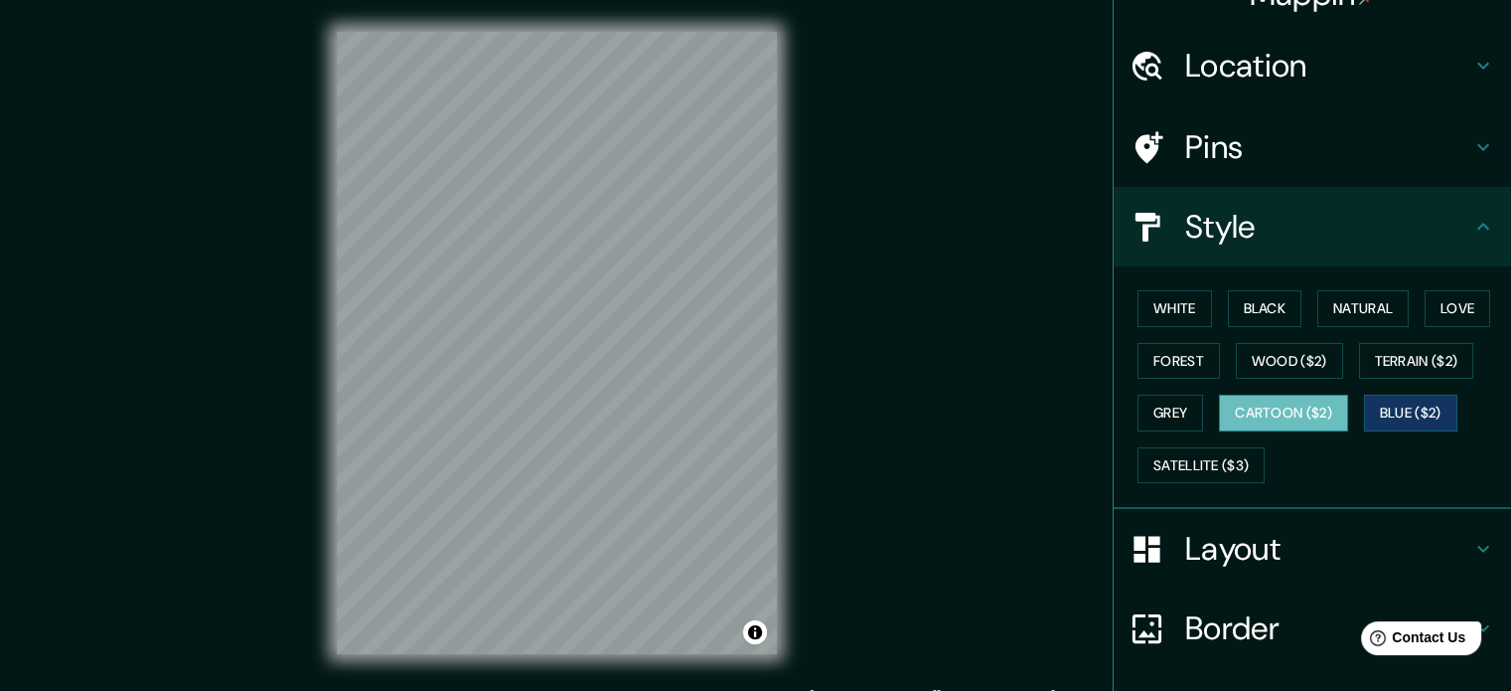
click at [773, 411] on button "Cartoon ($2)" at bounding box center [1283, 412] width 129 height 37
click at [773, 369] on button "Terrain ($2)" at bounding box center [1416, 361] width 115 height 37
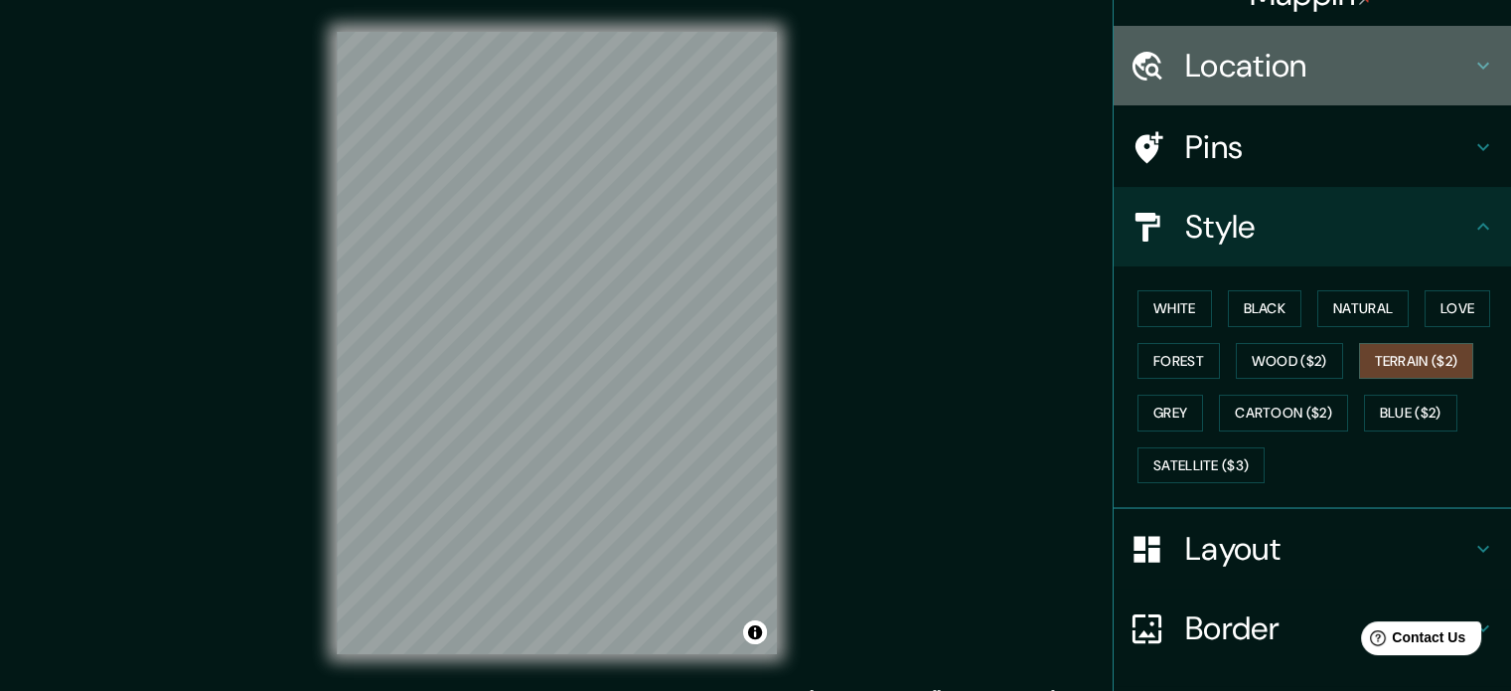
click at [773, 39] on div "Location" at bounding box center [1312, 65] width 397 height 79
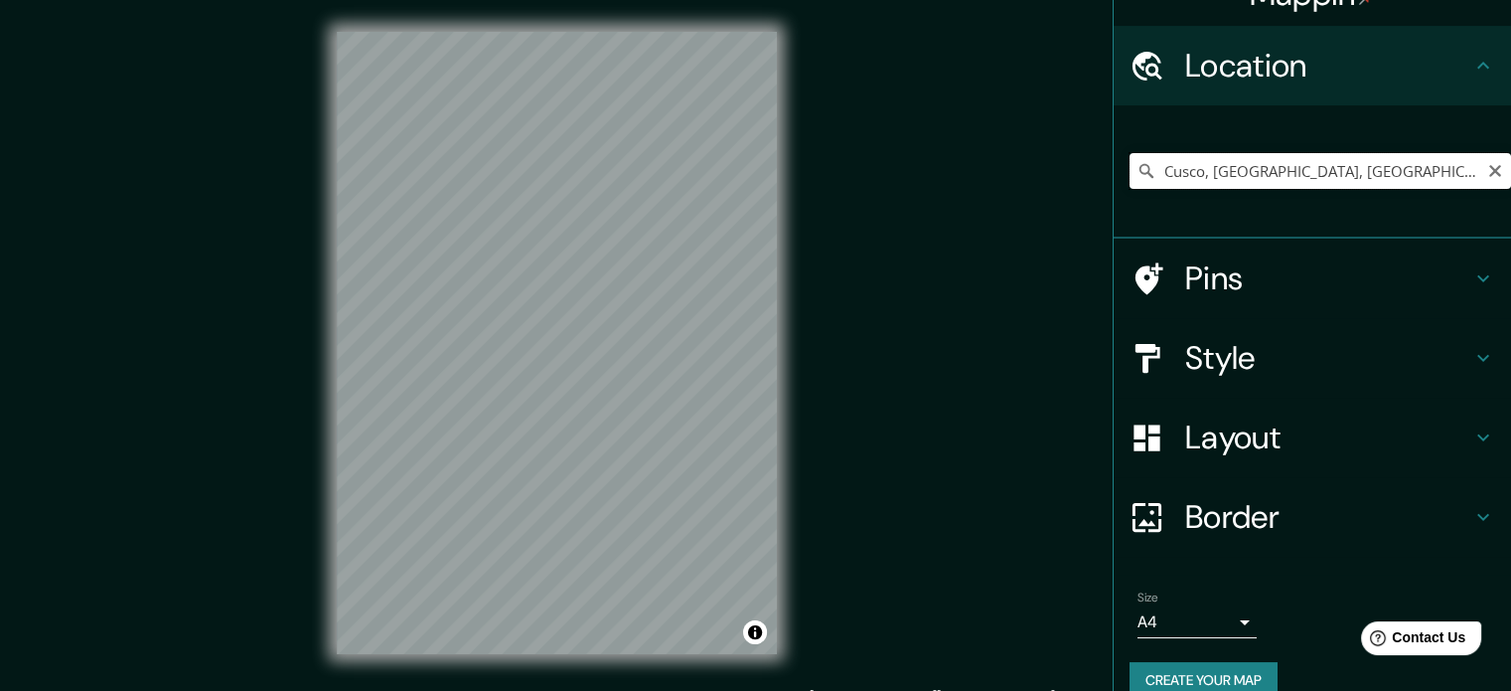
click at [773, 173] on input "Cusco, Departamento de Cusco, Perú" at bounding box center [1321, 171] width 382 height 36
click at [773, 170] on input "Cusco, Departamento de Cusco, Perú" at bounding box center [1321, 171] width 382 height 36
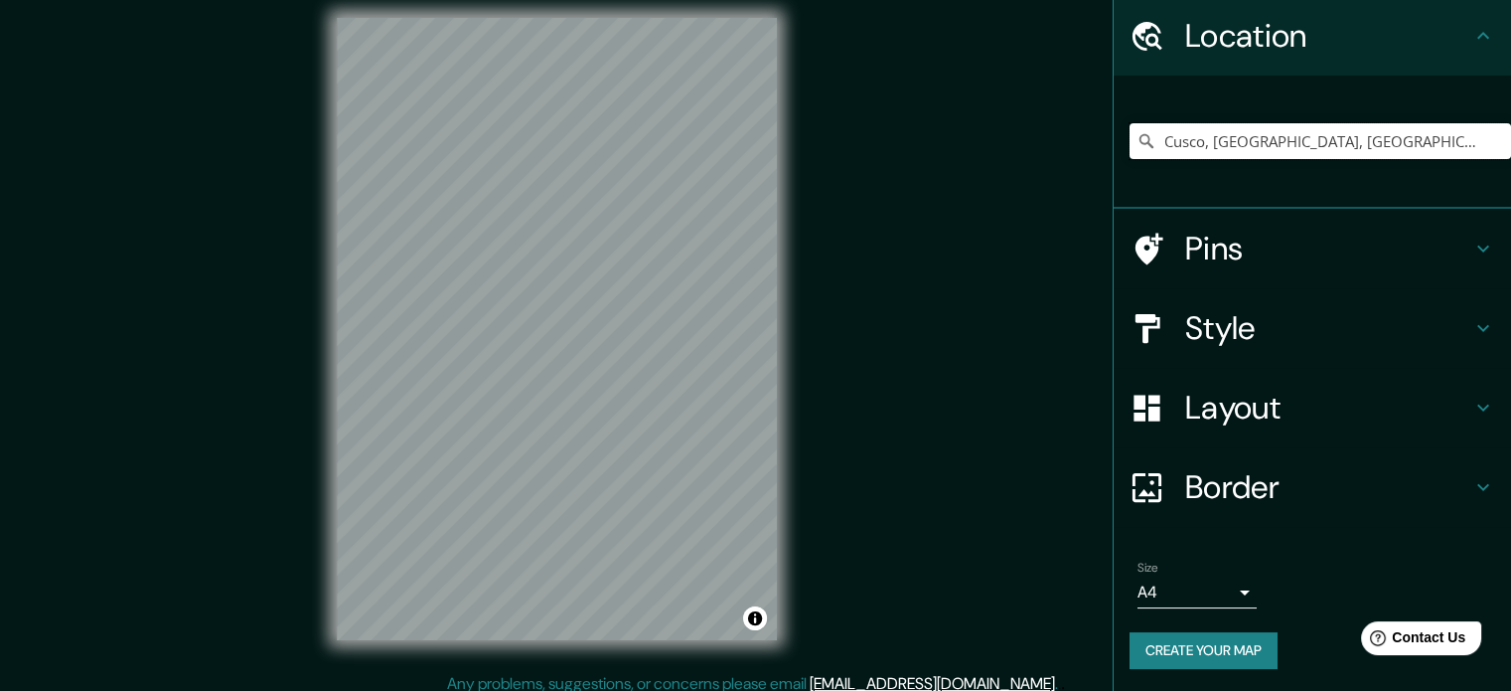
scroll to position [26, 0]
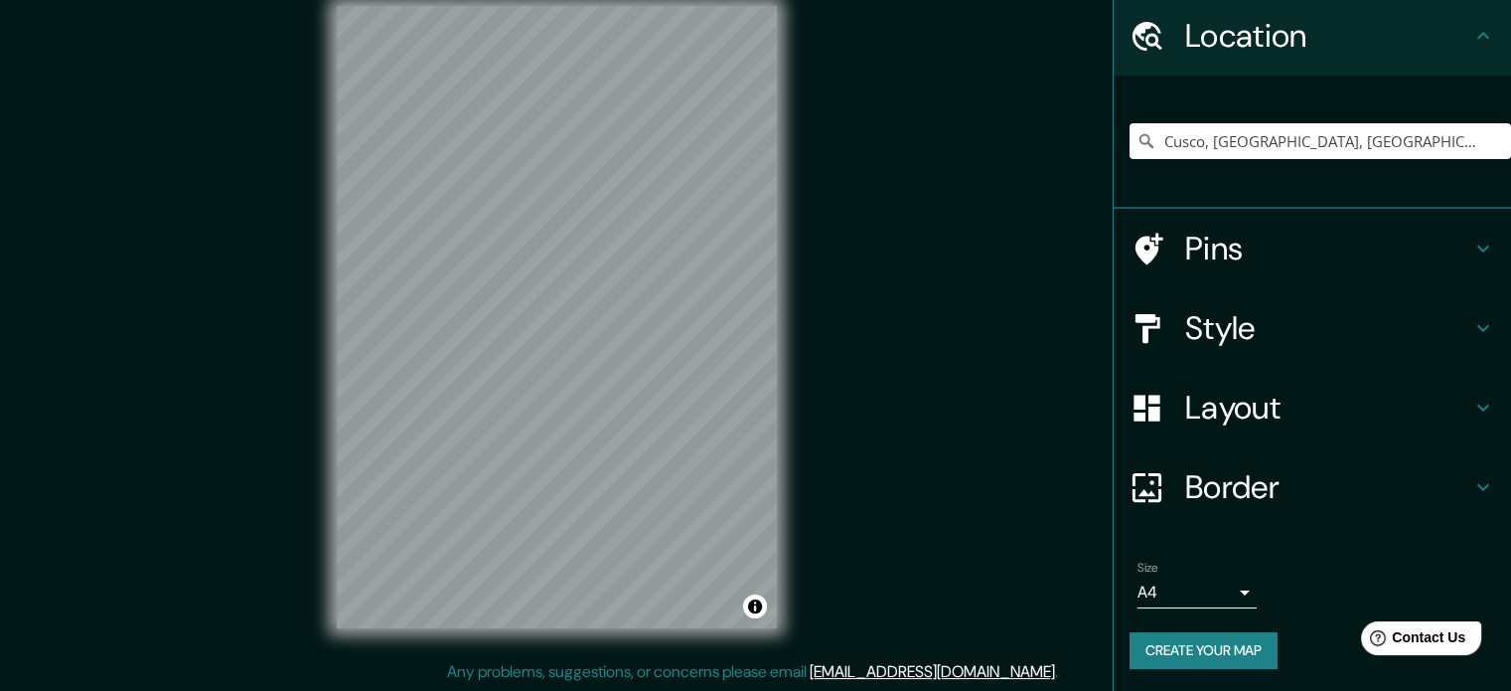
drag, startPoint x: 779, startPoint y: 439, endPoint x: 958, endPoint y: 373, distance: 190.8
click at [773, 373] on div "© Mapbox © OpenStreetMap Improve this map" at bounding box center [557, 317] width 1360 height 622
drag, startPoint x: 1449, startPoint y: 148, endPoint x: 1001, endPoint y: 124, distance: 447.7
click at [773, 169] on div "Mappin Location Cusco, Departamento de Cusco, Perú Pins Style Layout Border Cho…" at bounding box center [755, 332] width 1511 height 717
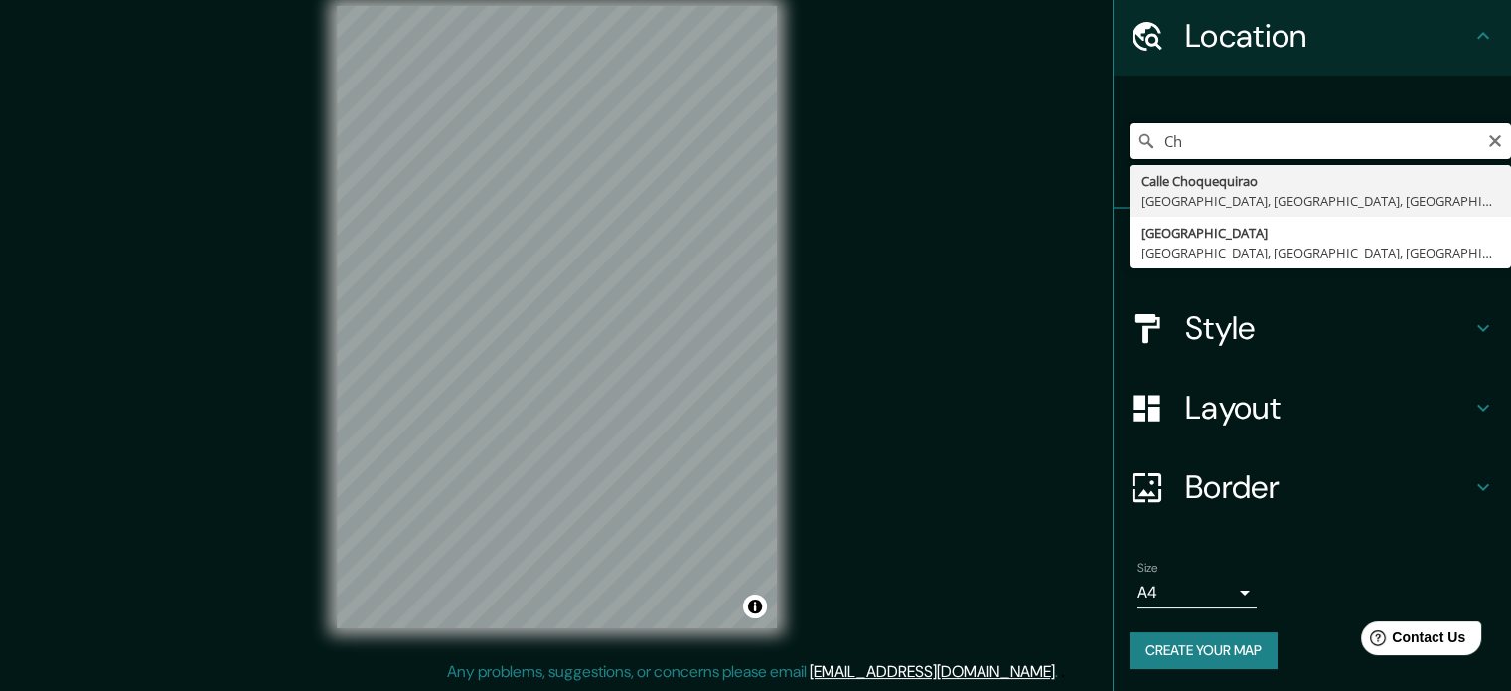
type input "C"
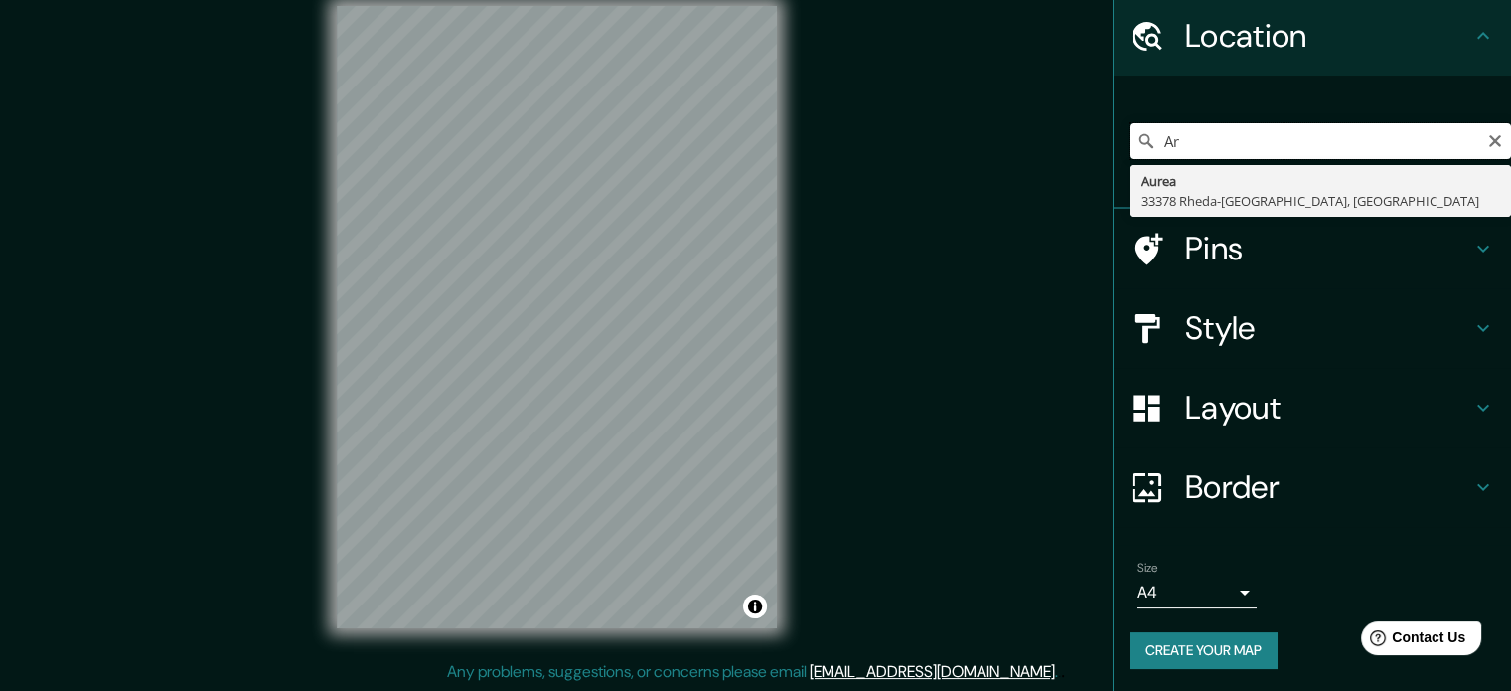
type input "A"
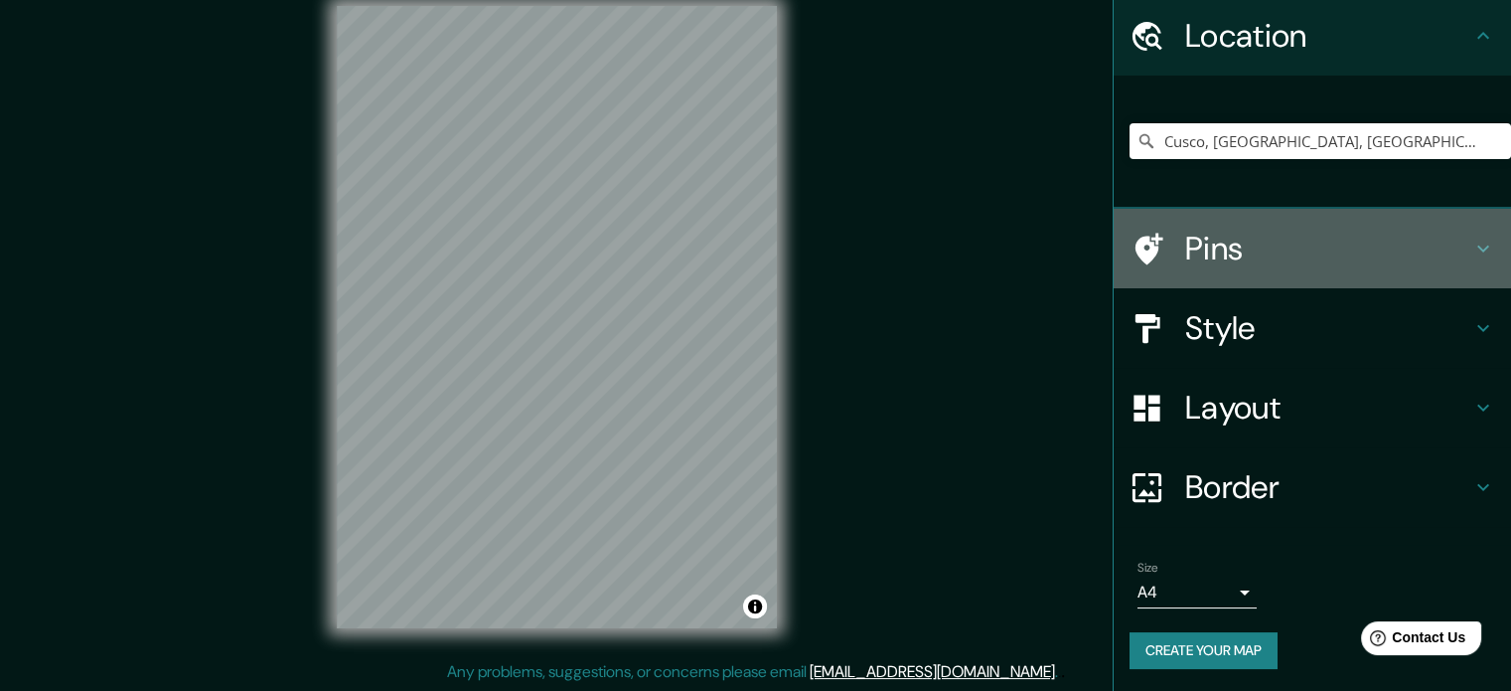
click at [773, 236] on h4 "Pins" at bounding box center [1328, 249] width 286 height 40
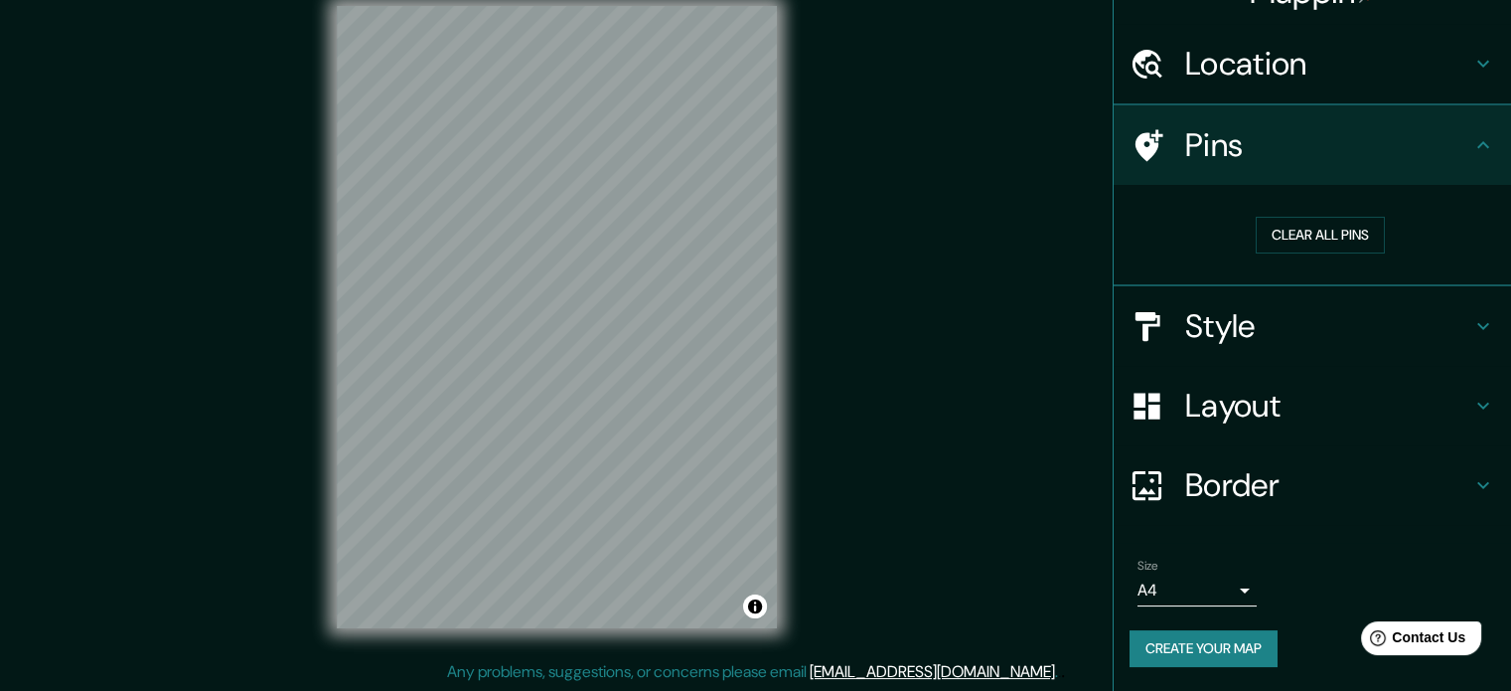
scroll to position [38, 0]
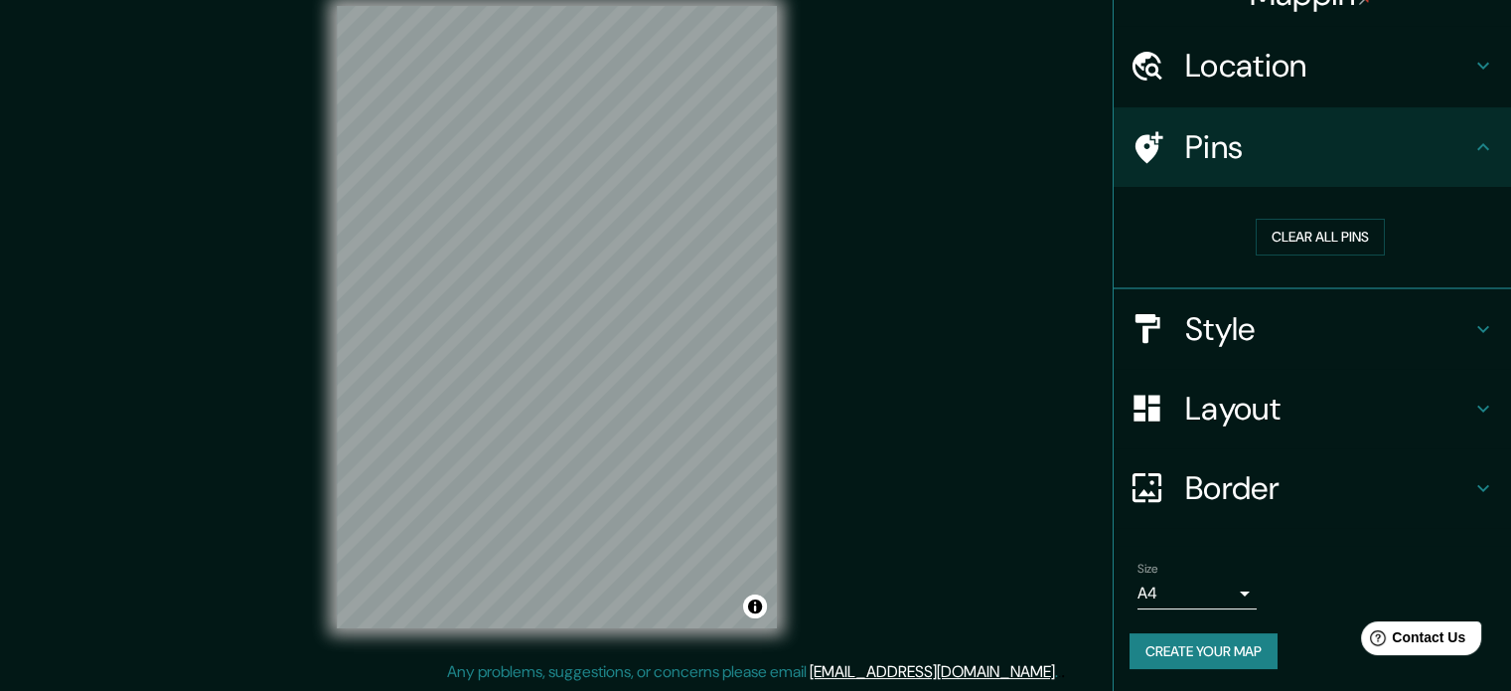
click at [773, 167] on div "Pins" at bounding box center [1312, 146] width 397 height 79
click at [773, 343] on h4 "Style" at bounding box center [1328, 329] width 286 height 40
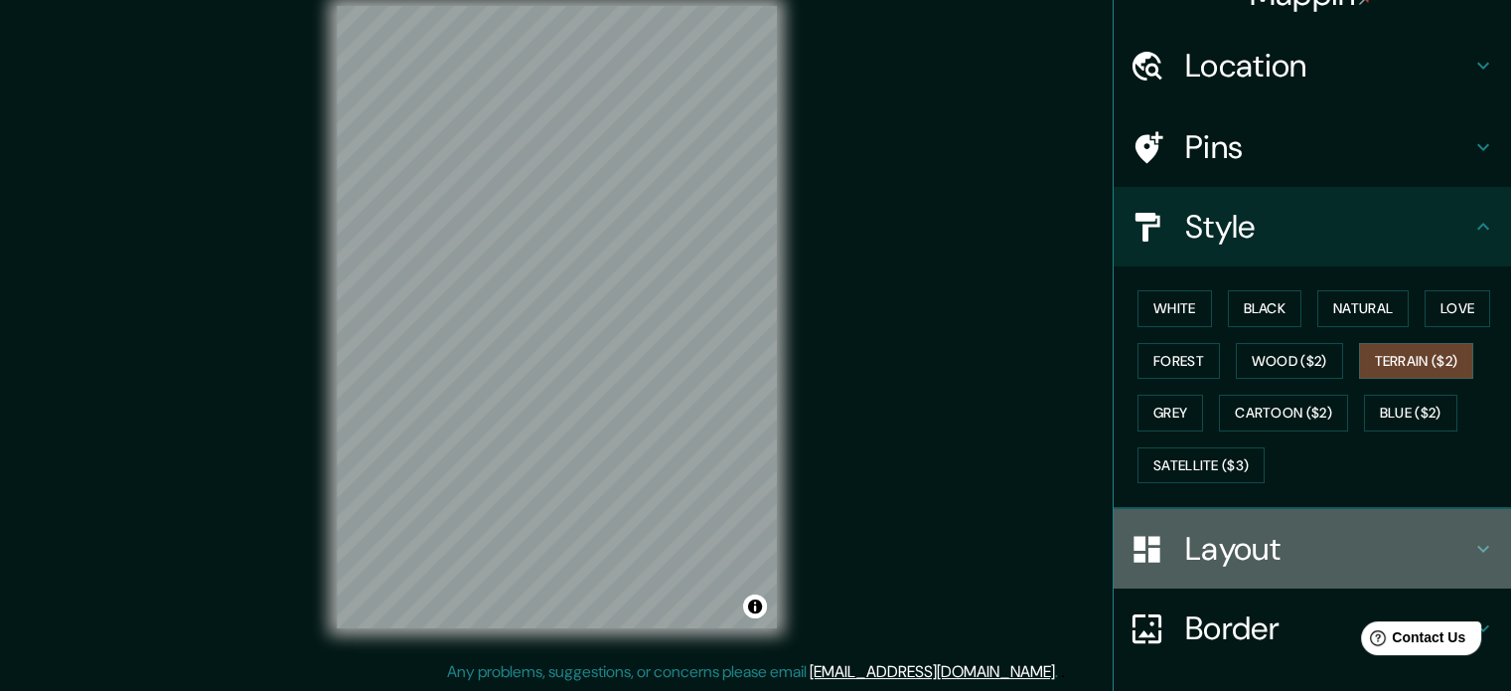
click at [773, 578] on div "Layout" at bounding box center [1312, 548] width 397 height 79
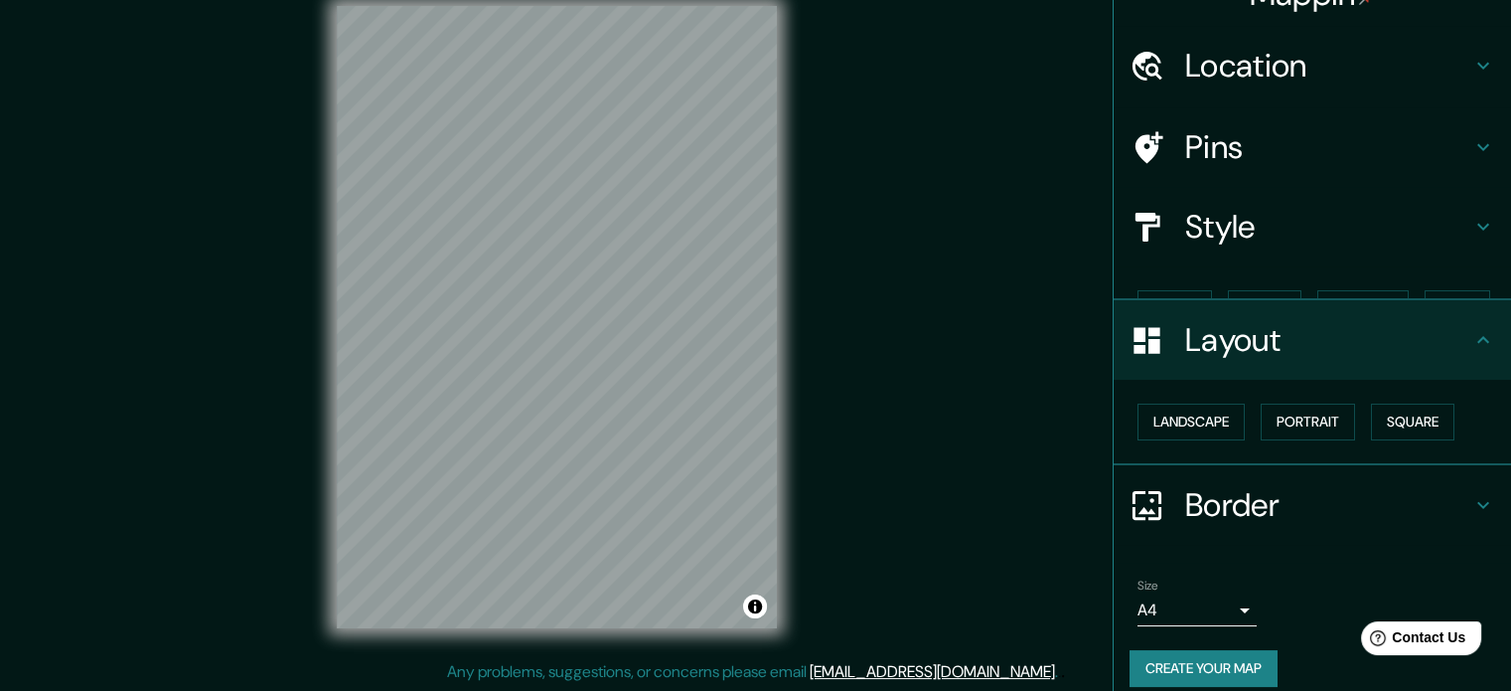
scroll to position [22, 0]
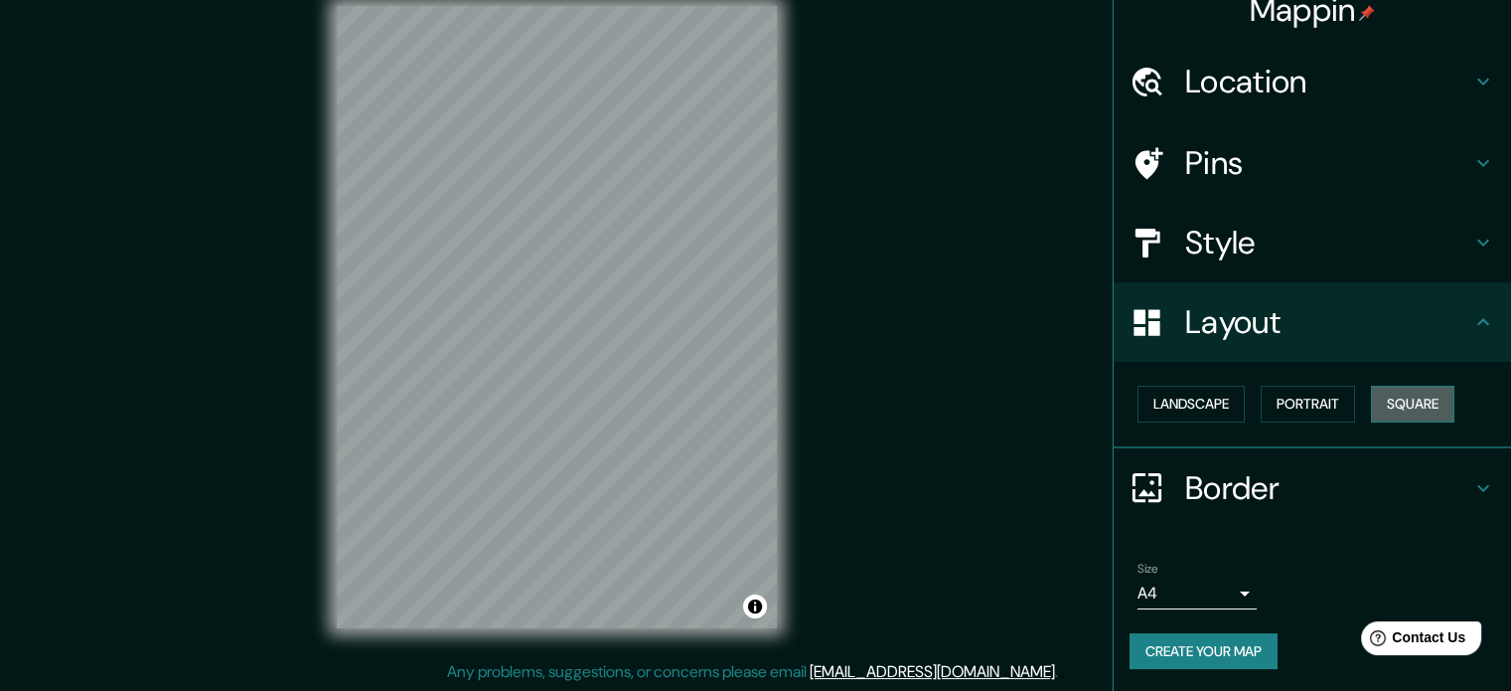
click at [773, 415] on button "Square" at bounding box center [1412, 403] width 83 height 37
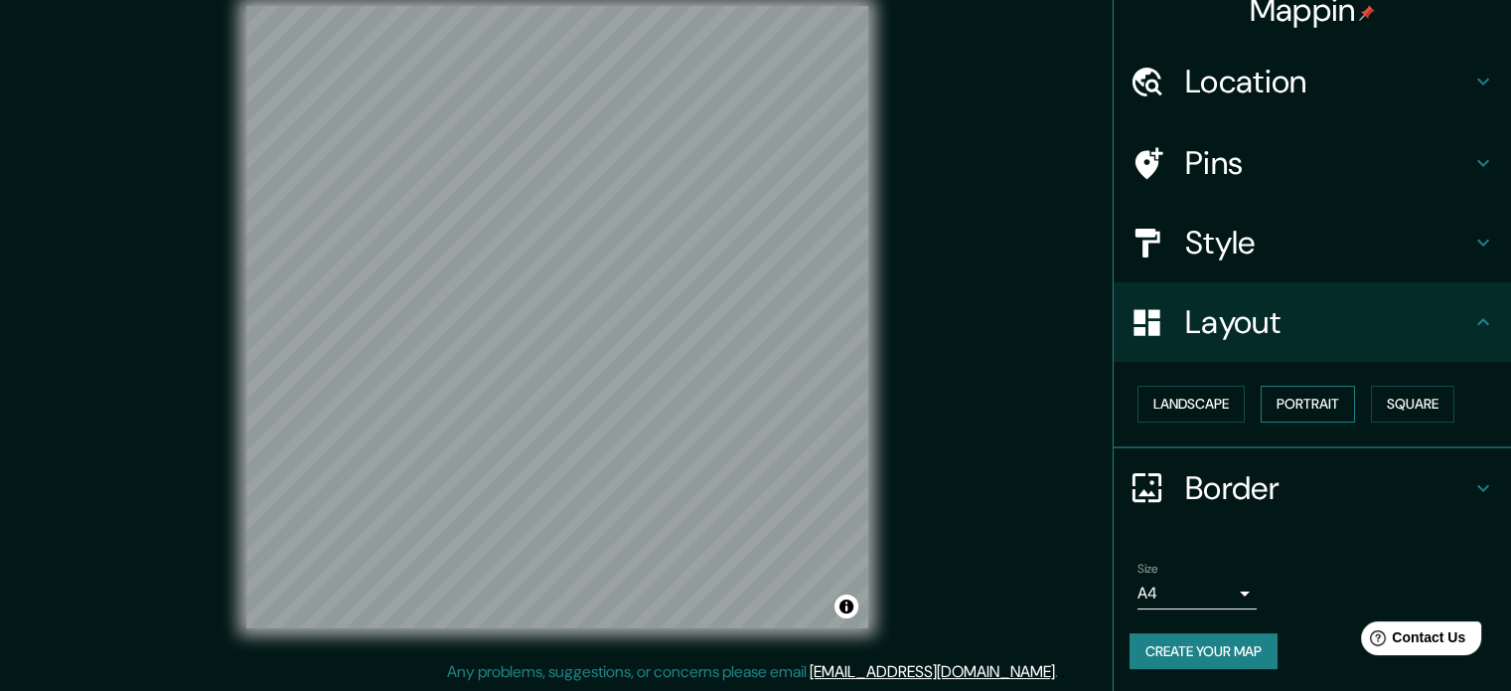
click at [773, 408] on button "Portrait" at bounding box center [1308, 403] width 94 height 37
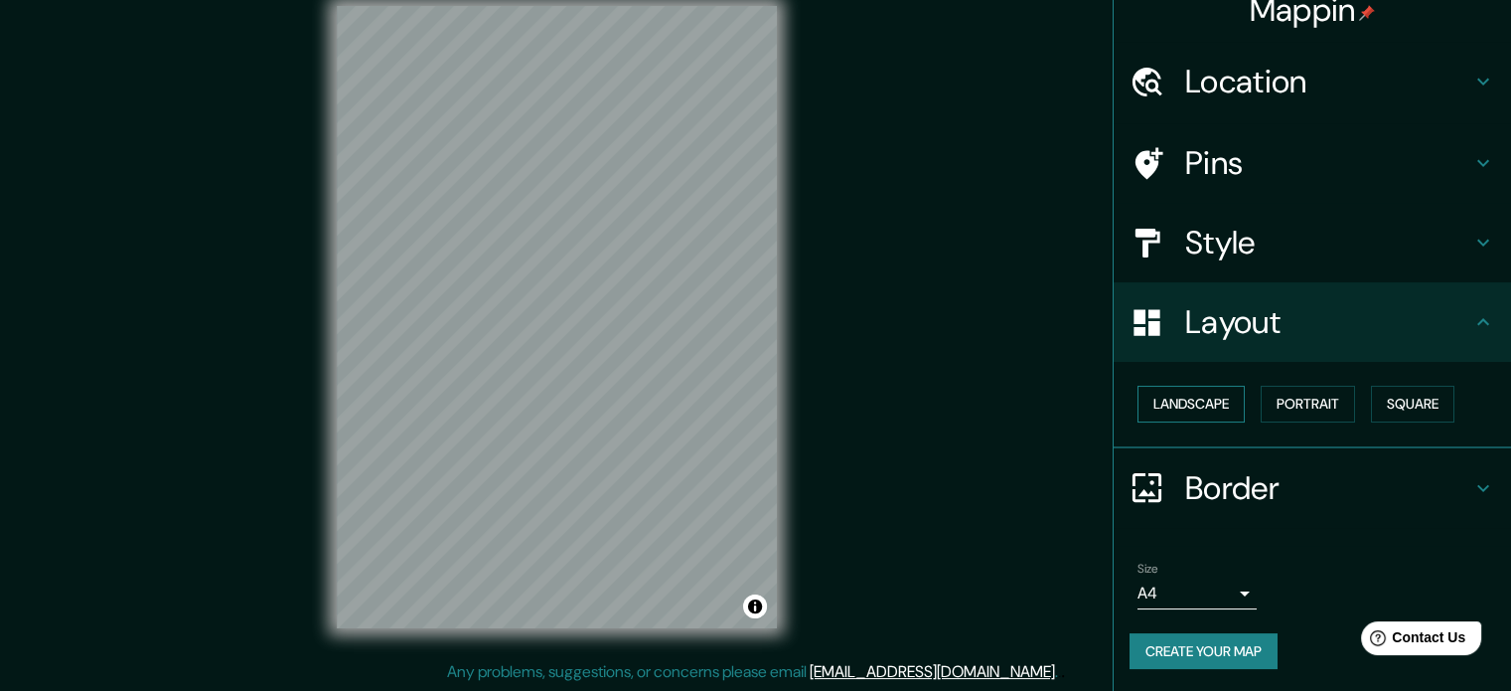
click at [773, 411] on button "Landscape" at bounding box center [1191, 403] width 107 height 37
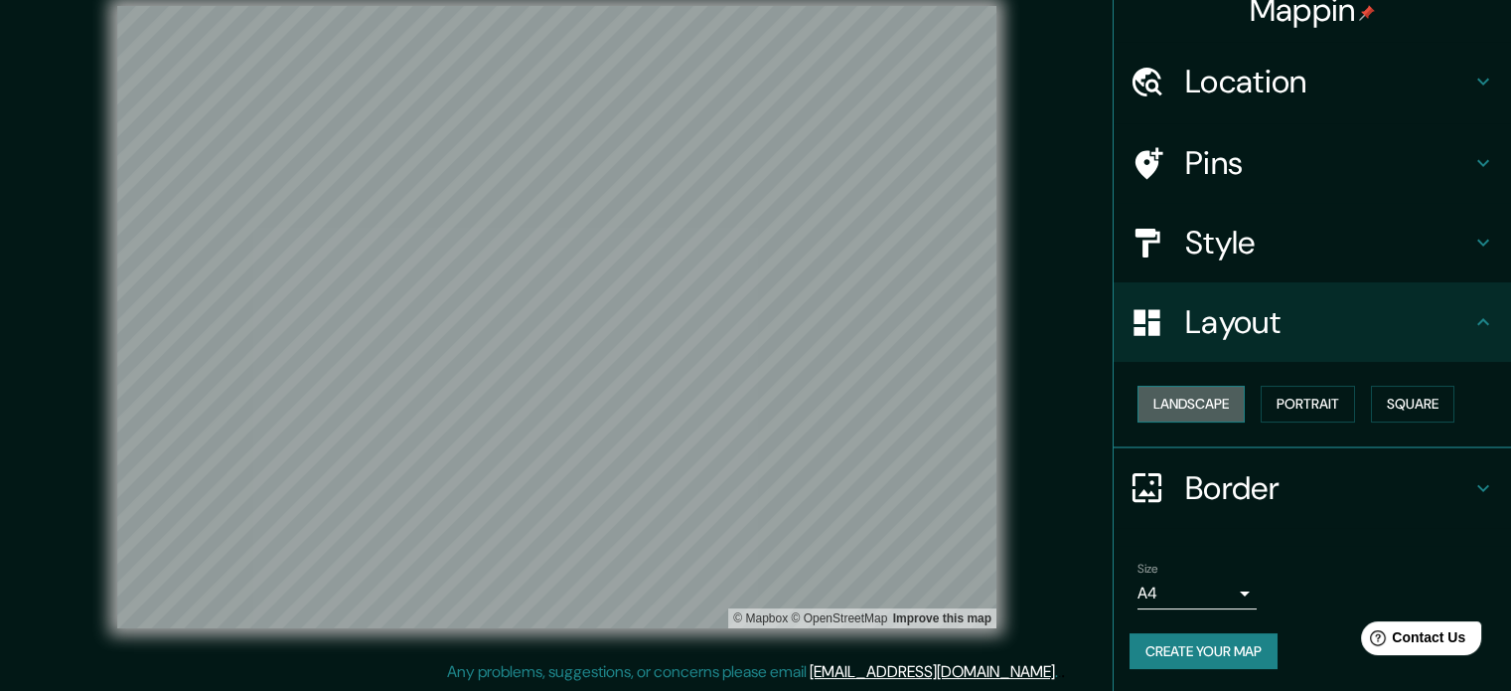
click at [773, 408] on button "Landscape" at bounding box center [1191, 403] width 107 height 37
click at [773, 405] on button "Portrait" at bounding box center [1308, 403] width 94 height 37
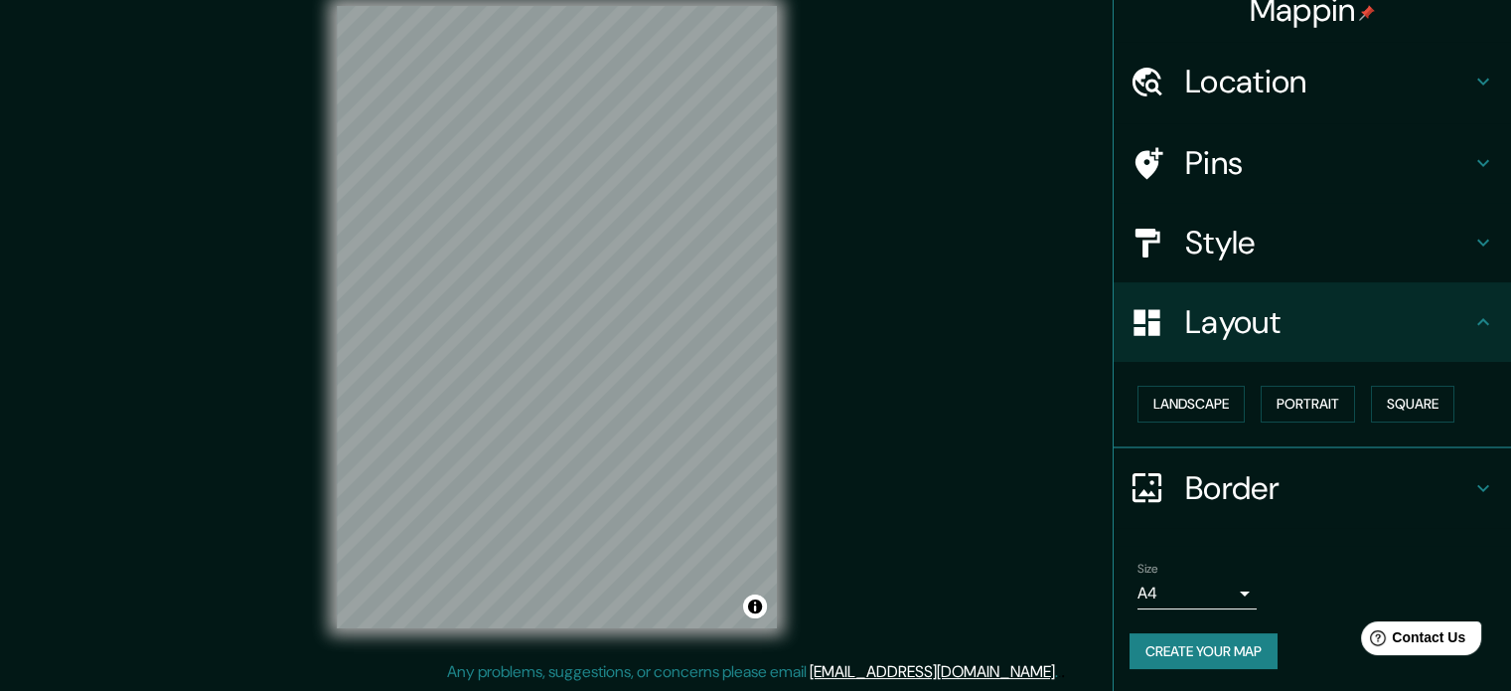
click at [773, 252] on h4 "Style" at bounding box center [1328, 243] width 286 height 40
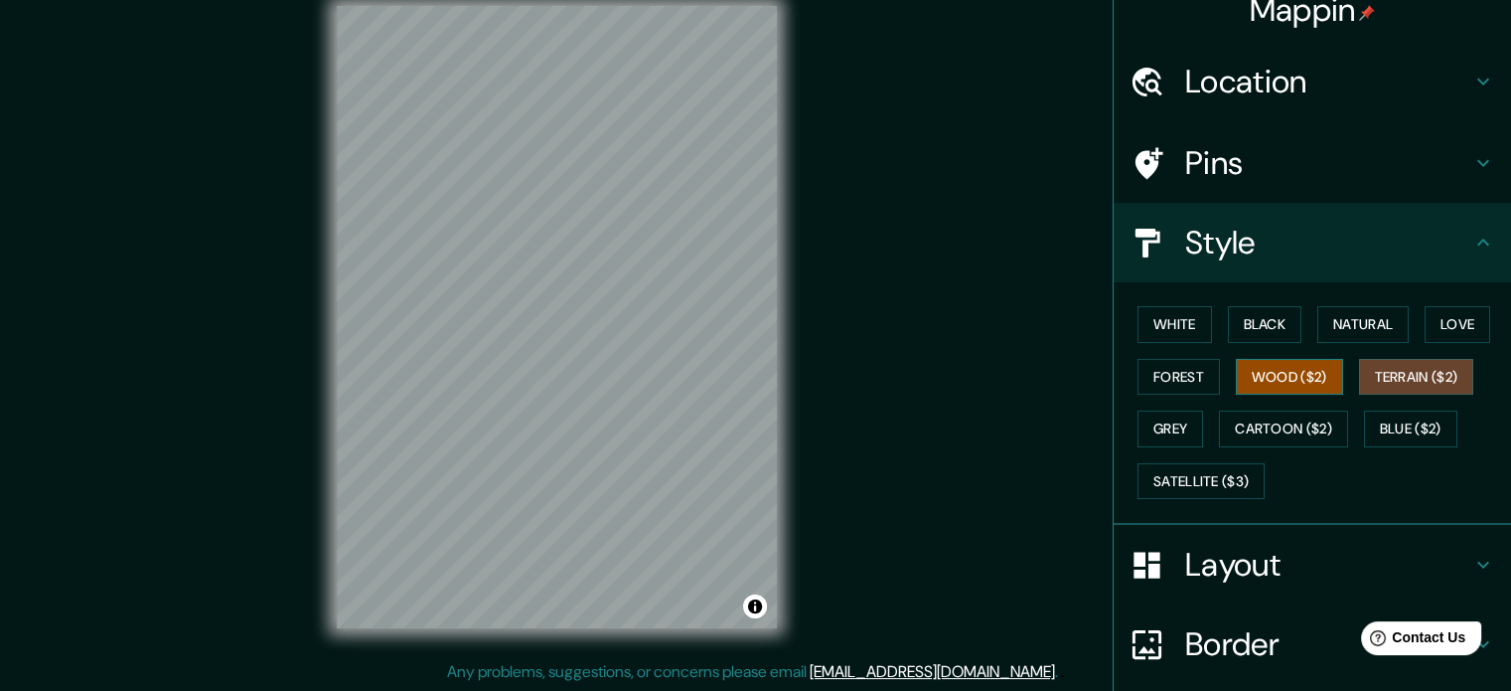
click at [773, 386] on button "Wood ($2)" at bounding box center [1289, 377] width 107 height 37
click at [773, 370] on button "Terrain ($2)" at bounding box center [1416, 377] width 115 height 37
click at [773, 82] on h4 "Location" at bounding box center [1328, 82] width 286 height 40
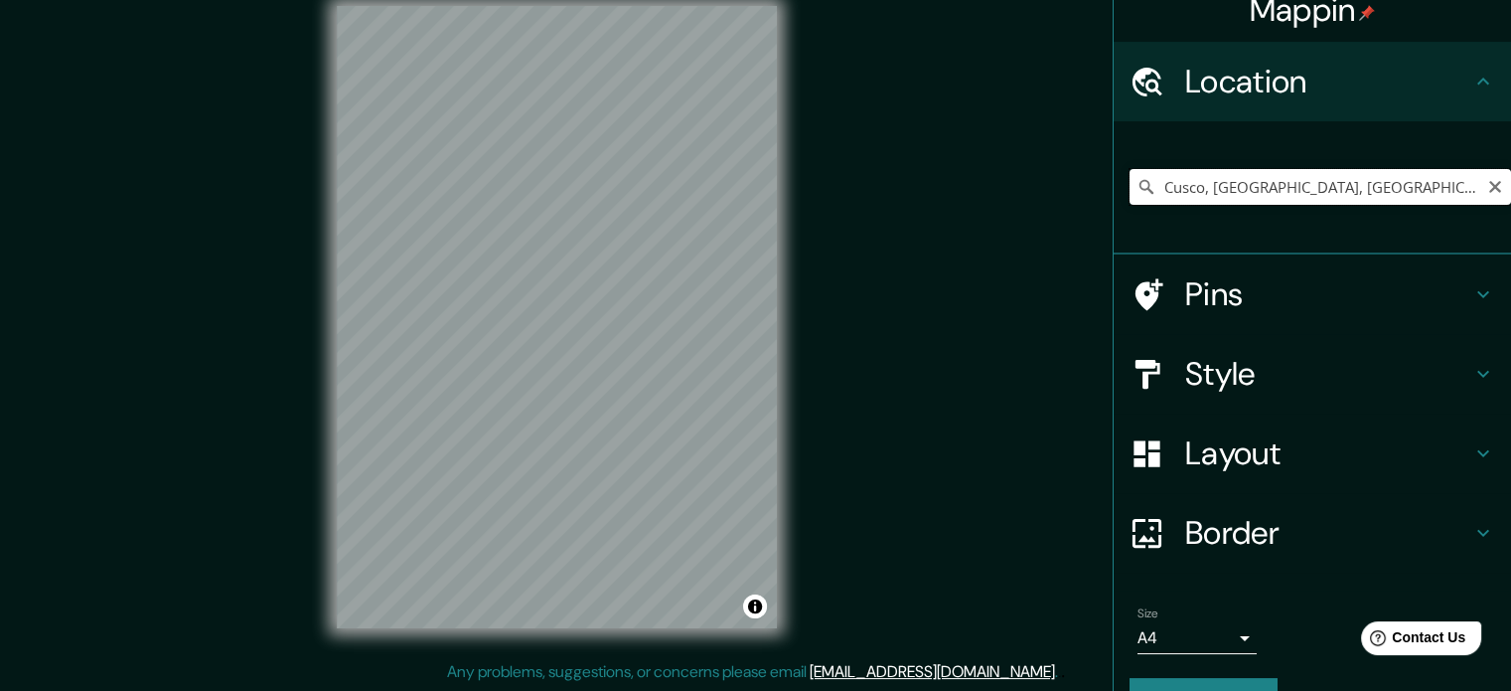
click at [773, 197] on input "Cusco, Departamento de Cusco, Perú" at bounding box center [1321, 187] width 382 height 36
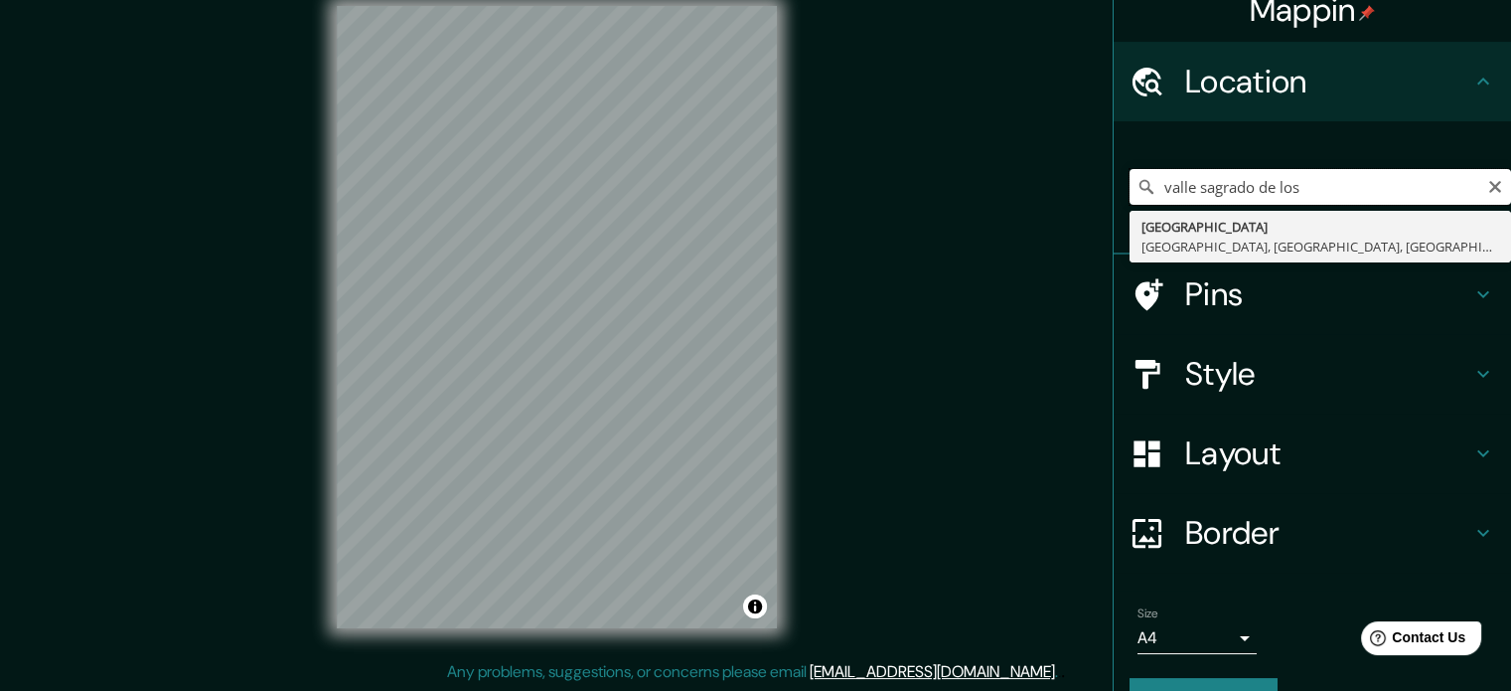
click at [773, 197] on input "valle sagrado de los" at bounding box center [1321, 187] width 382 height 36
click at [773, 190] on input "valle sagrado de los" at bounding box center [1321, 187] width 382 height 36
type input "valle sagrado de los"
click at [773, 182] on icon "Clear" at bounding box center [1495, 187] width 12 height 12
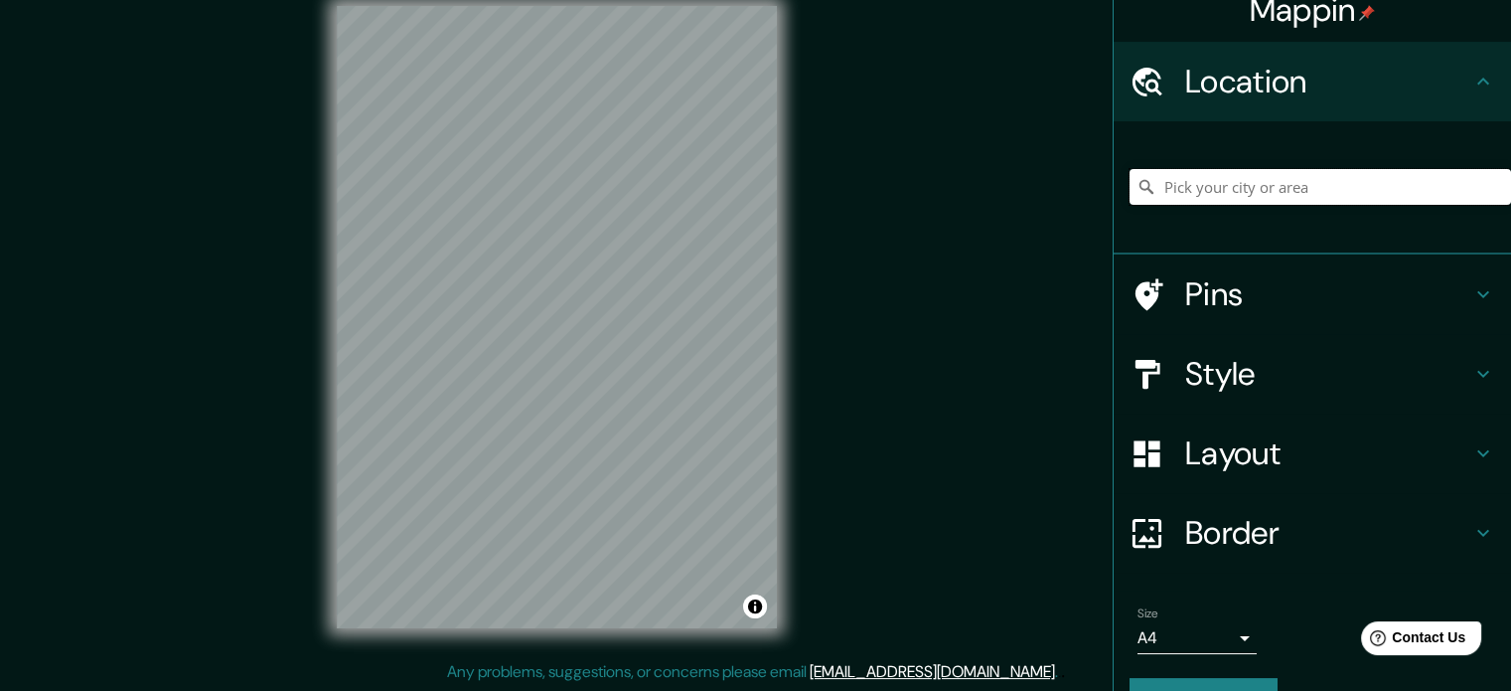
click at [773, 192] on input "Pick your city or area" at bounding box center [1321, 187] width 382 height 36
type input "d"
drag, startPoint x: 1525, startPoint y: 3, endPoint x: 885, endPoint y: 134, distance: 653.1
click at [773, 134] on div "© Mapbox © OpenStreetMap Improve this map" at bounding box center [557, 317] width 1360 height 622
click at [773, 181] on input "Departamento de Cusco, Perú" at bounding box center [1321, 187] width 382 height 36
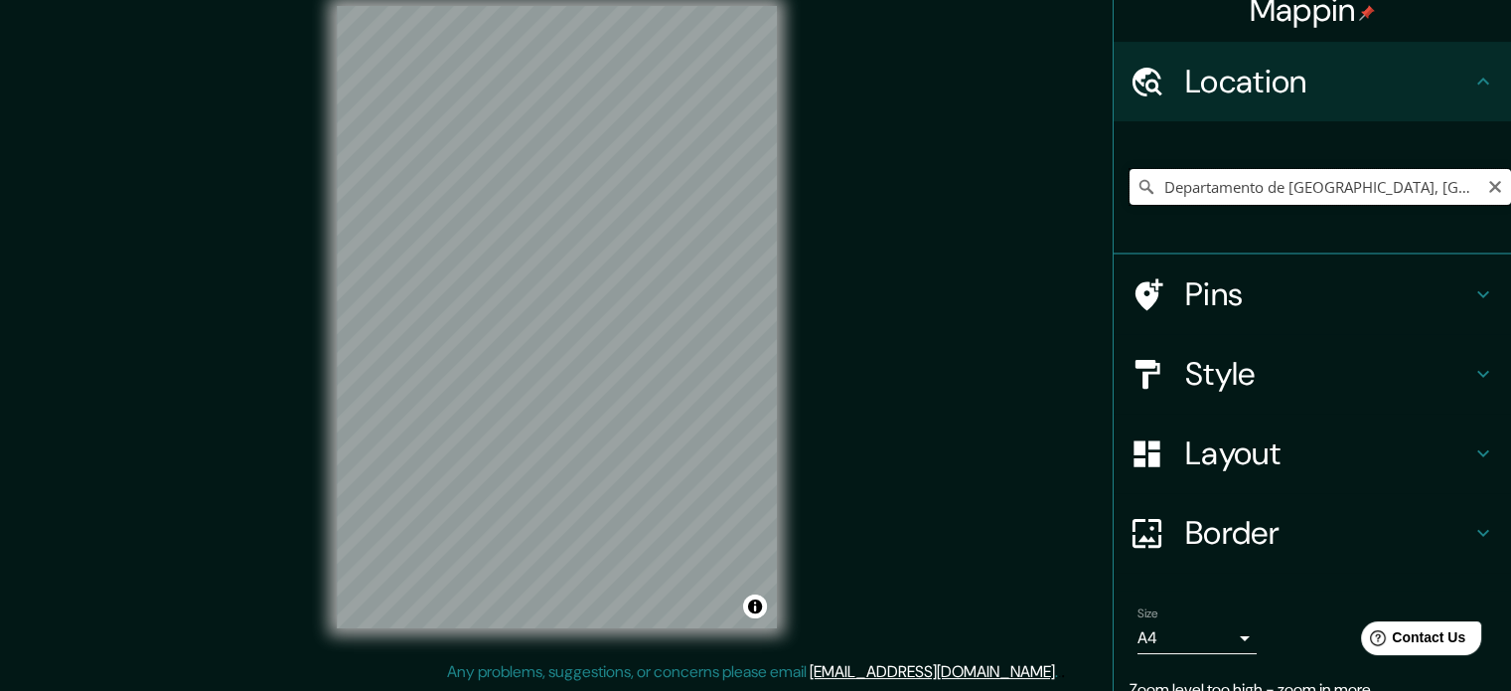
click at [773, 181] on input "Departamento de Cusco, Perú" at bounding box center [1321, 187] width 382 height 36
click at [773, 180] on input "Departamento de Cusco, Perú" at bounding box center [1321, 187] width 382 height 36
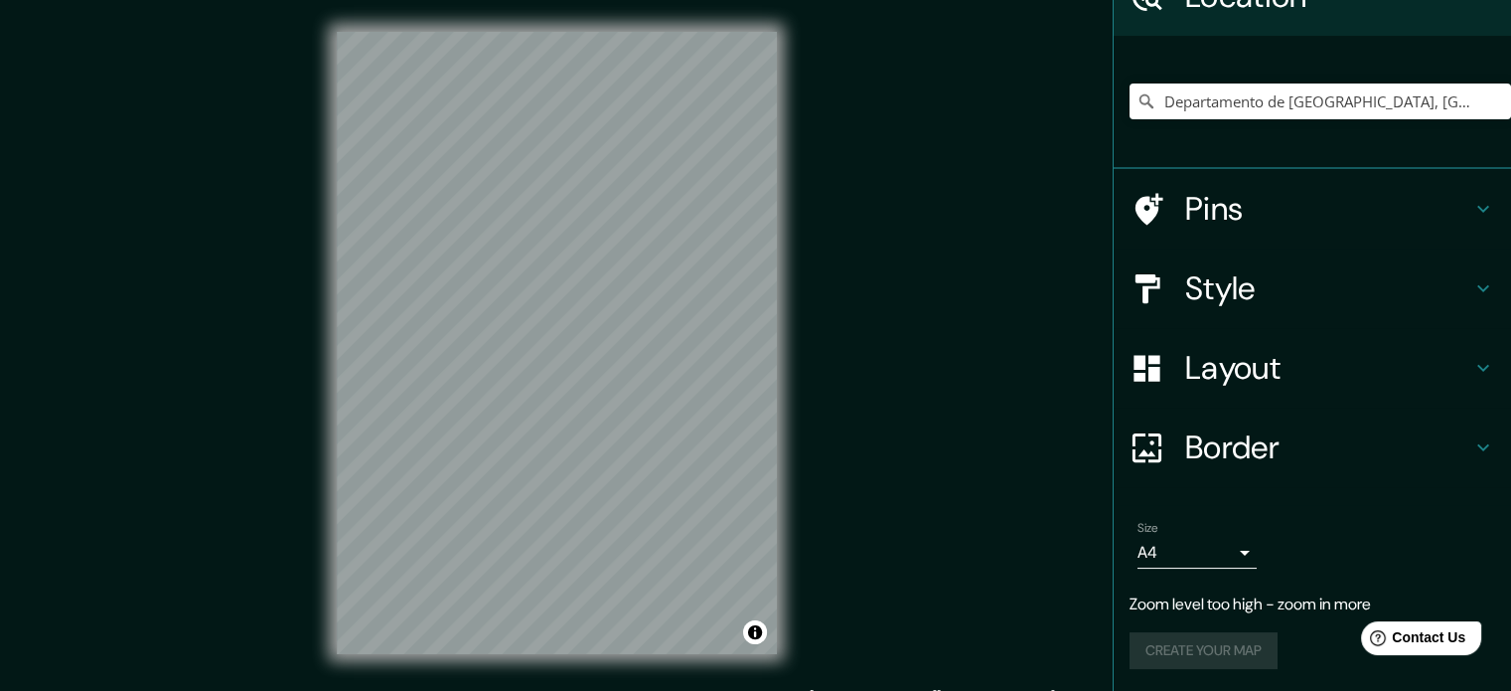
scroll to position [26, 0]
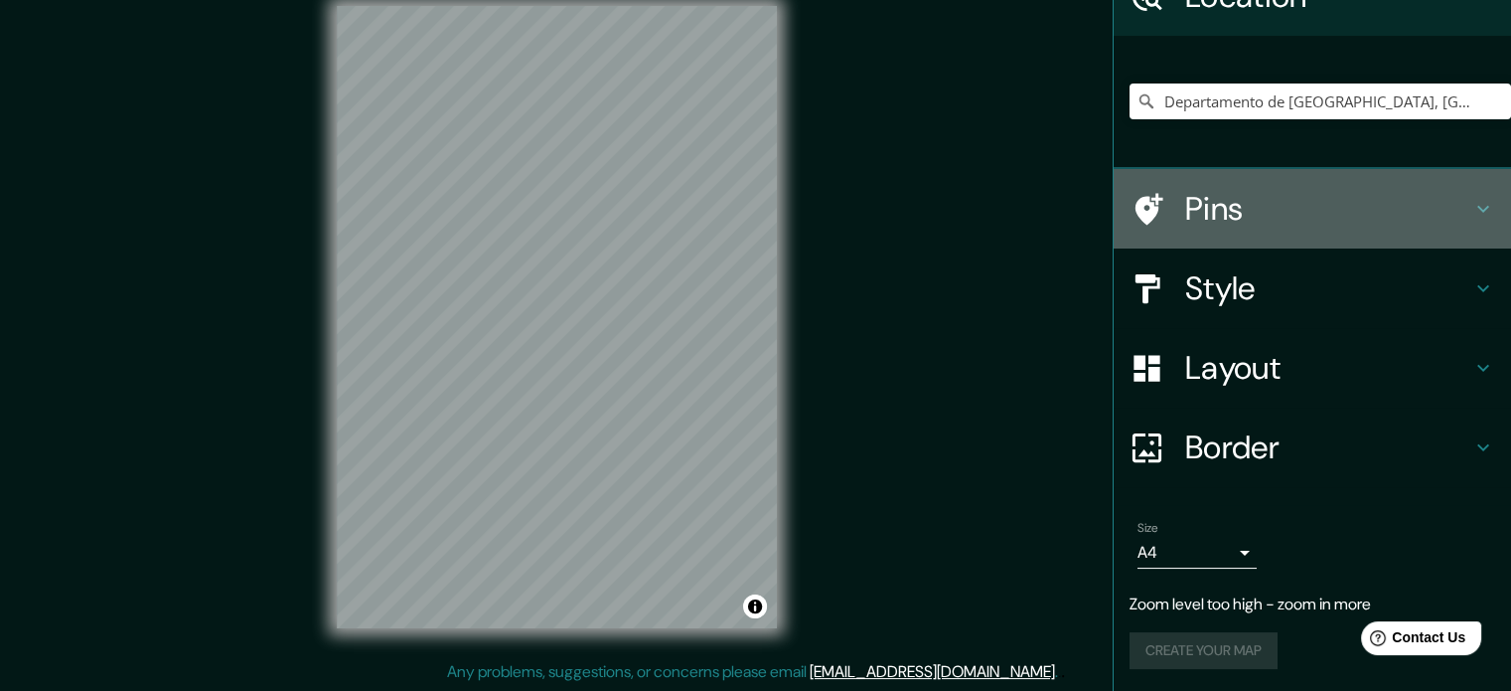
click at [773, 216] on h4 "Pins" at bounding box center [1328, 209] width 286 height 40
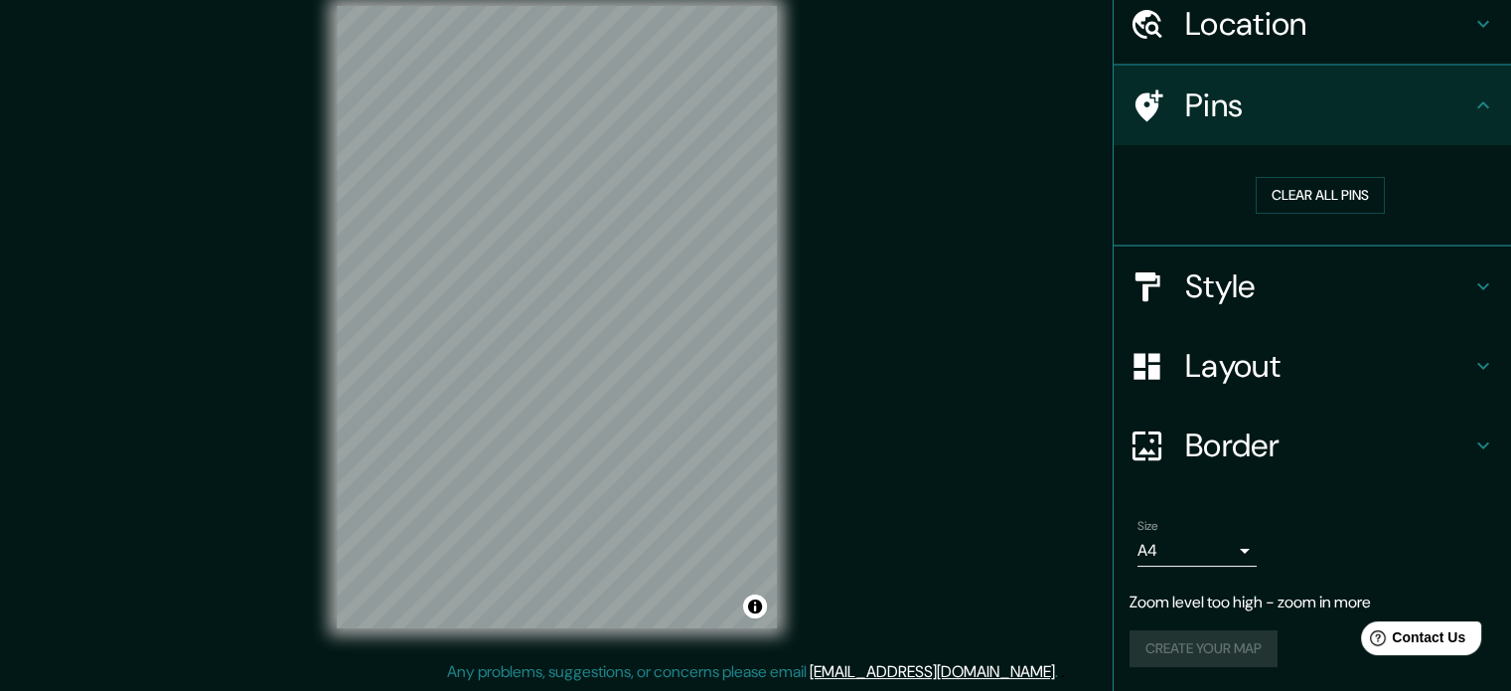
scroll to position [77, 0]
click at [773, 288] on h4 "Style" at bounding box center [1328, 289] width 286 height 40
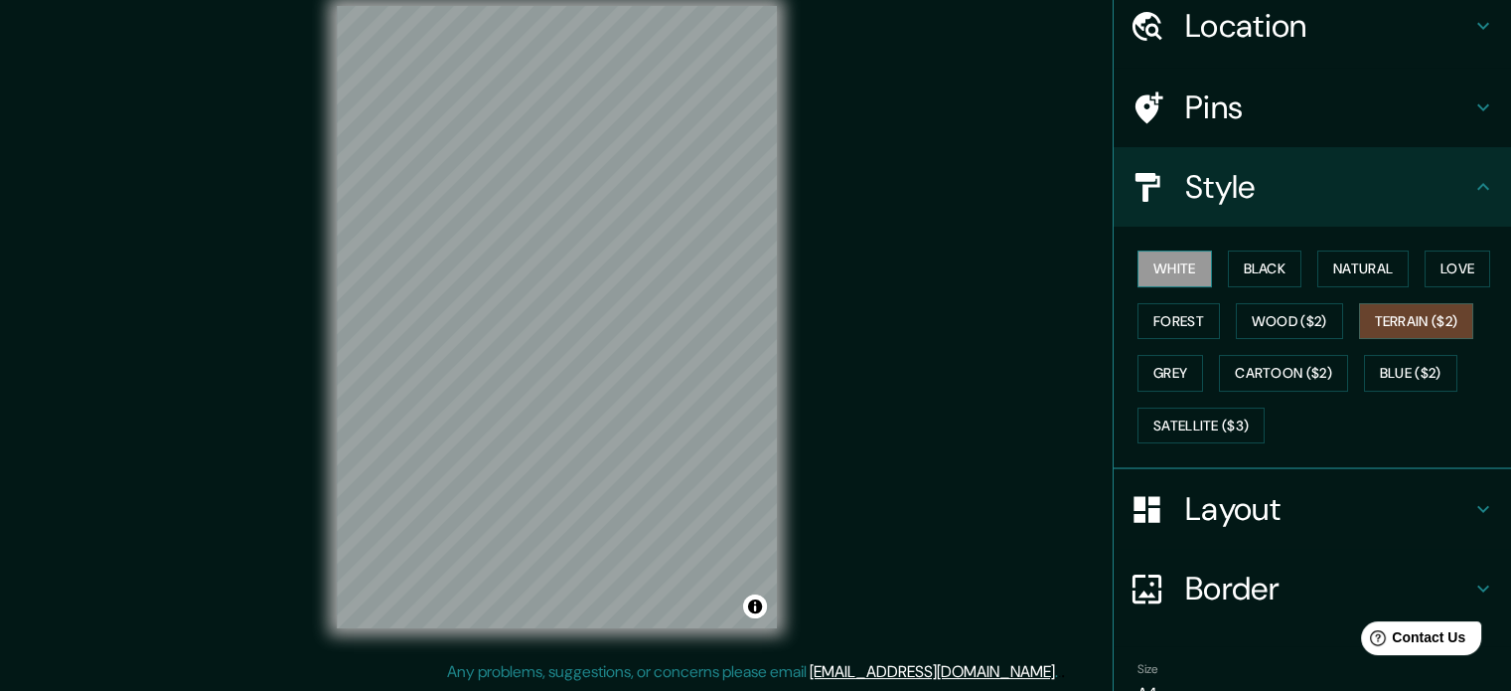
click at [773, 270] on button "White" at bounding box center [1175, 268] width 75 height 37
click at [773, 265] on button "Black" at bounding box center [1265, 268] width 75 height 37
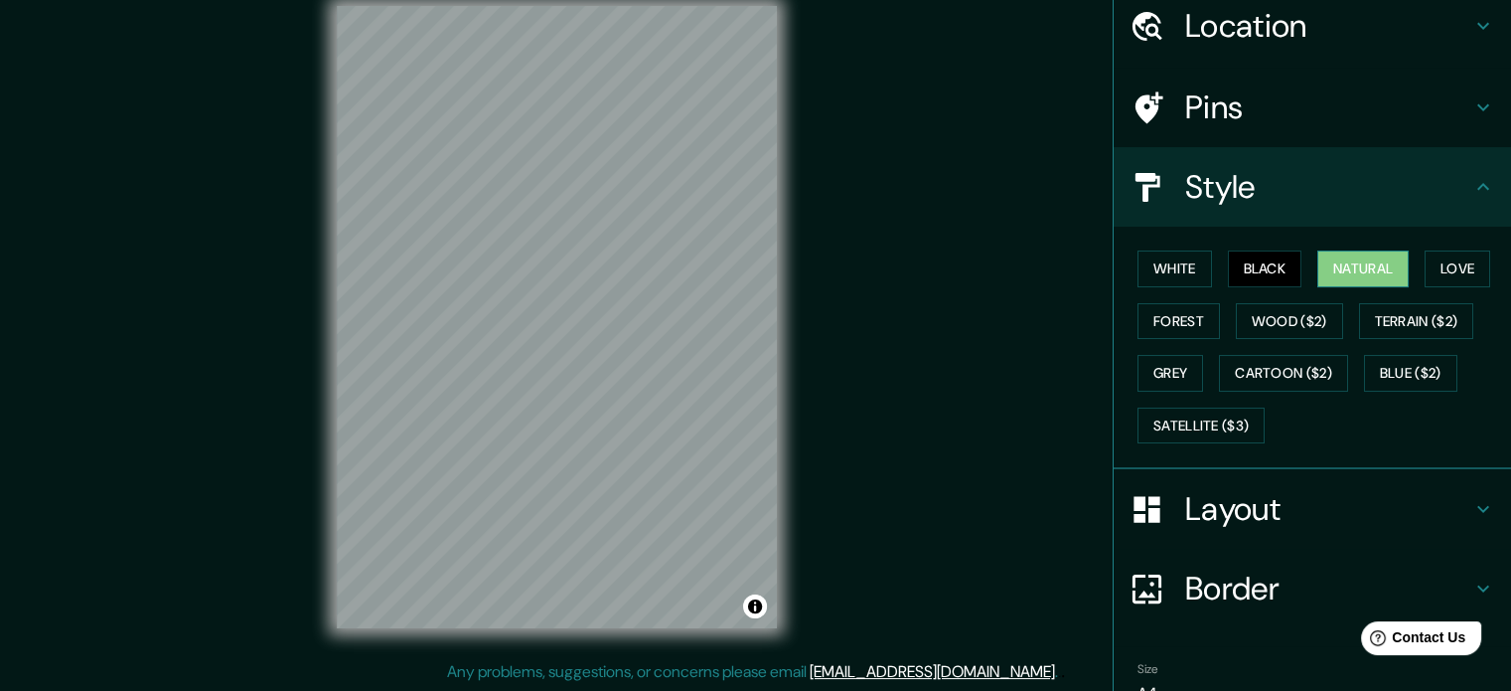
click at [773, 273] on button "Natural" at bounding box center [1362, 268] width 91 height 37
click at [773, 264] on button "Love" at bounding box center [1458, 268] width 66 height 37
click at [773, 251] on div "White Black Natural Love Forest Wood ($2) Terrain ($2) Grey Cartoon ($2) Blue (…" at bounding box center [1321, 346] width 382 height 209
click at [773, 261] on button "Natural" at bounding box center [1362, 268] width 91 height 37
click at [773, 45] on div "Location" at bounding box center [1312, 25] width 397 height 79
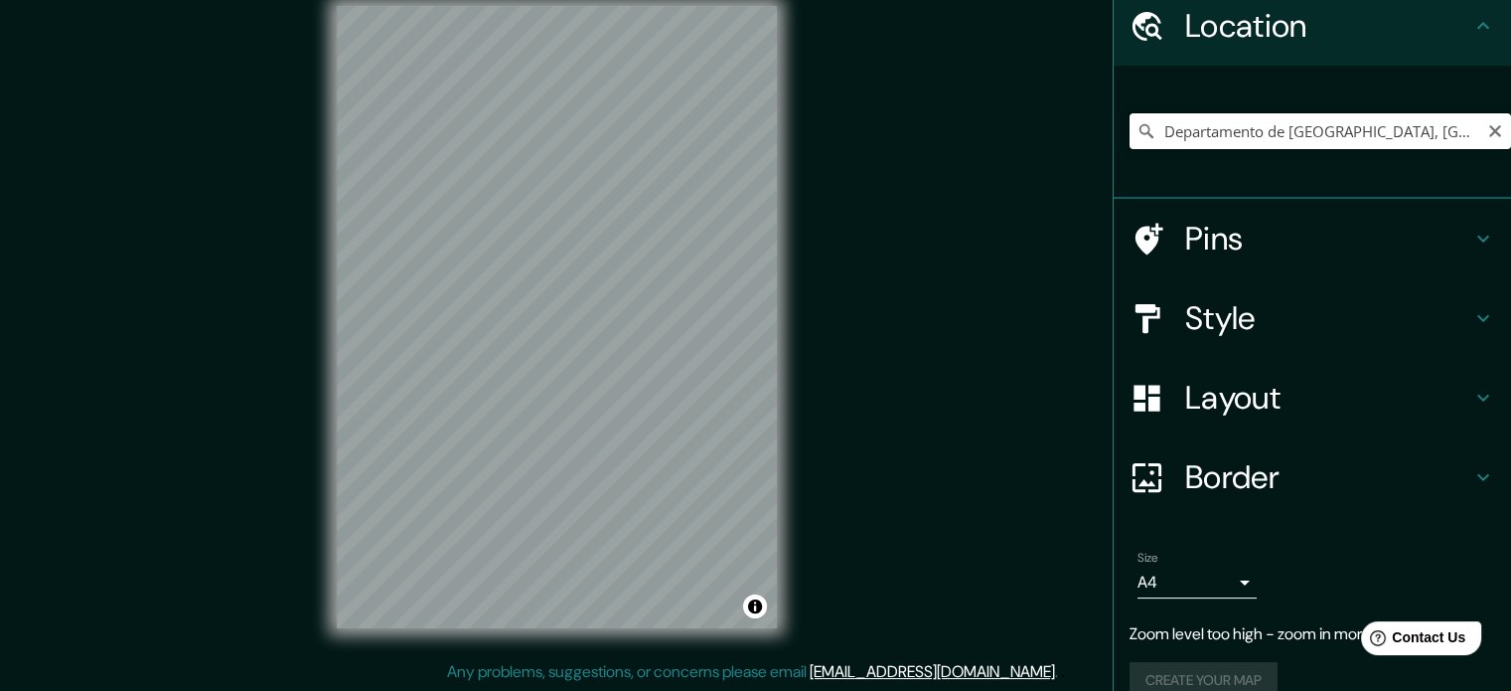
click at [773, 130] on input "Departamento de Cusco, Perú" at bounding box center [1321, 131] width 382 height 36
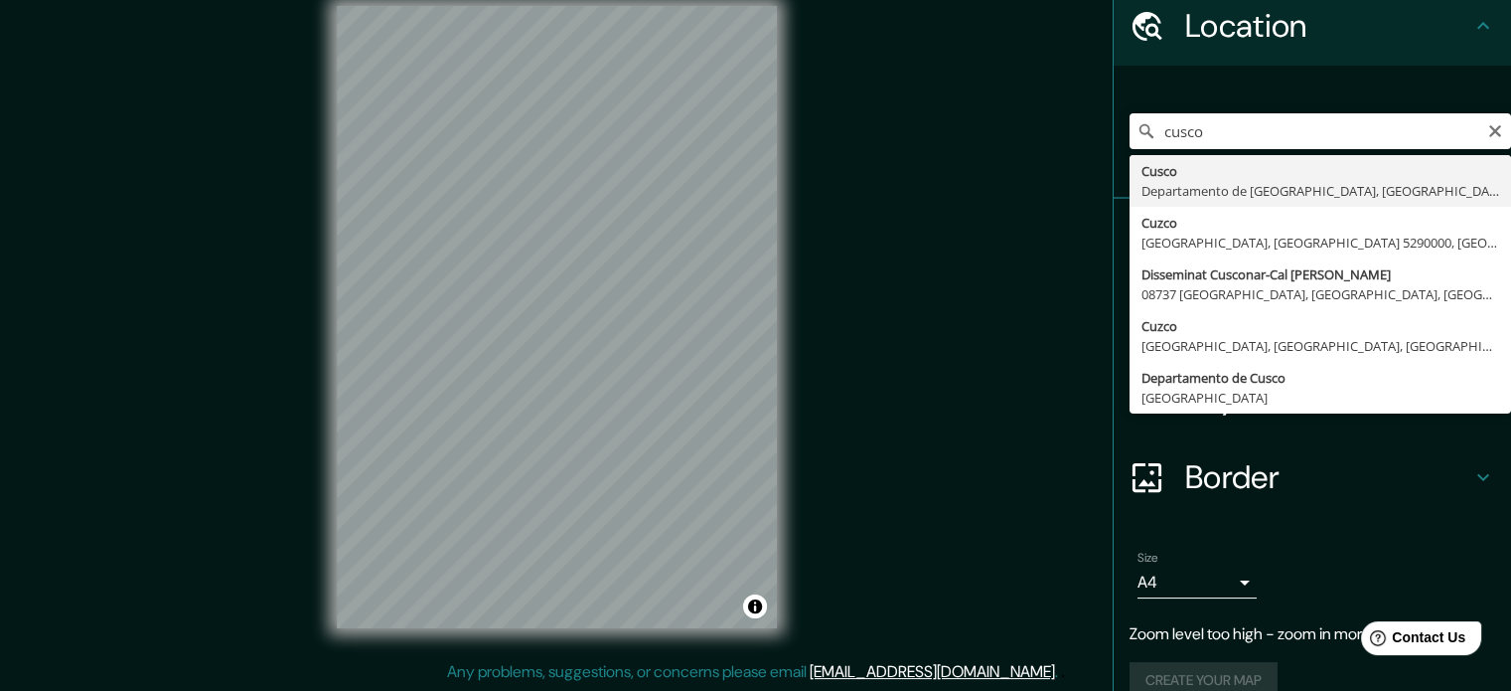
type input "Cusco, Departamento de Cusco, Perú"
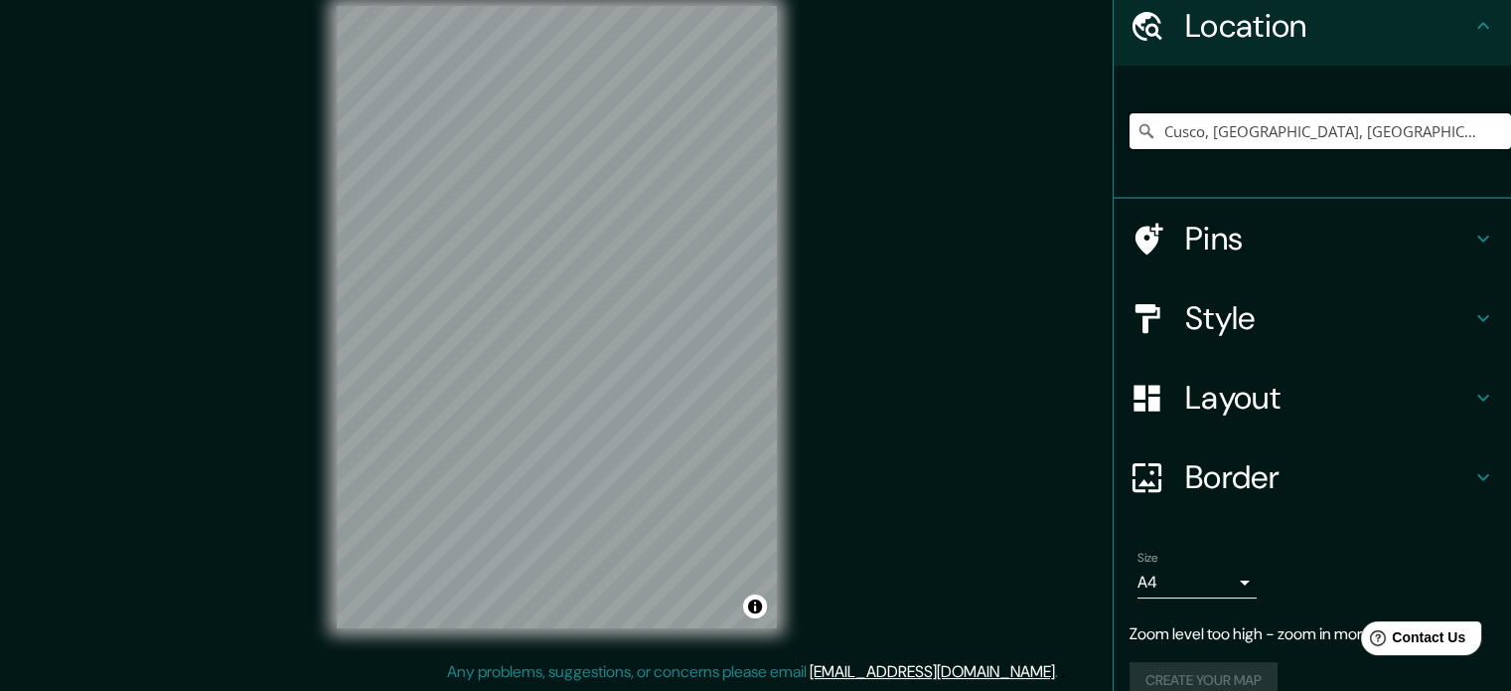
scroll to position [68, 0]
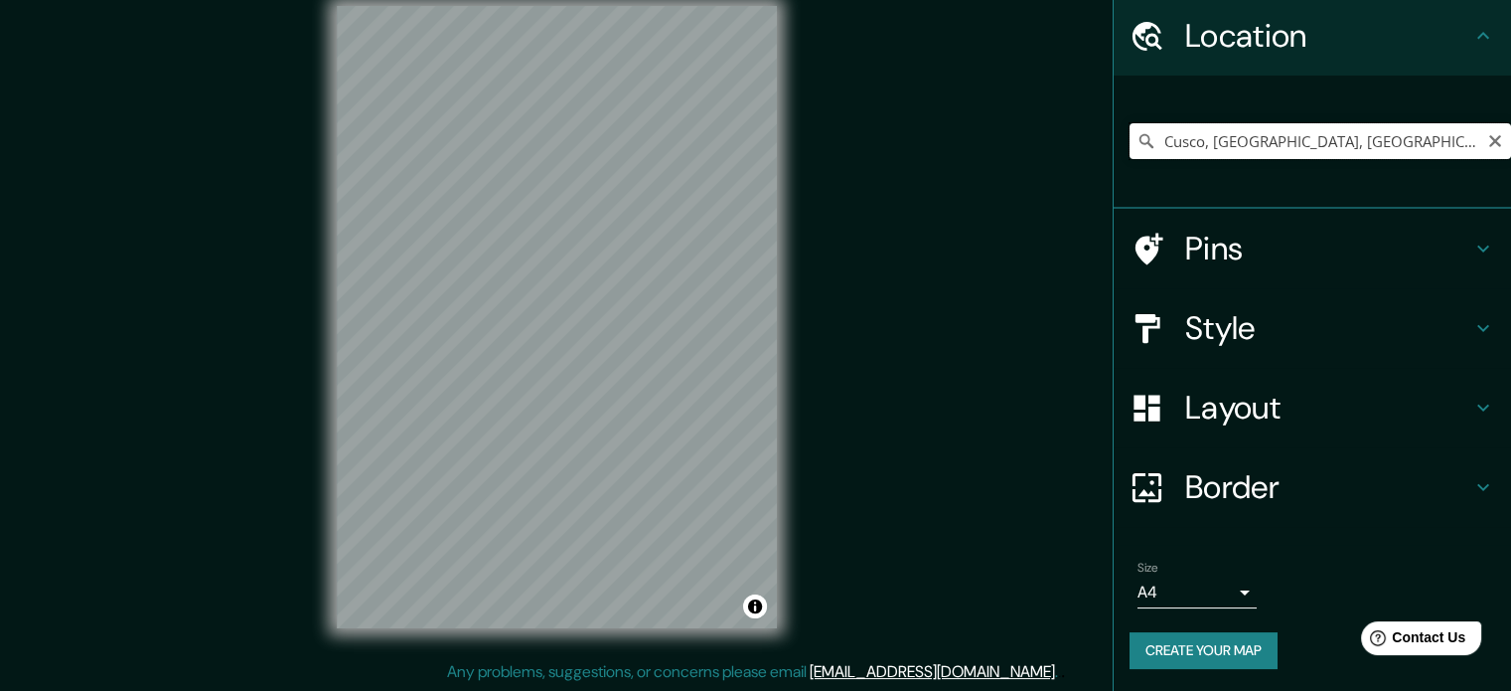
click at [773, 134] on input "Cusco, Departamento de Cusco, Perú" at bounding box center [1321, 141] width 382 height 36
